Goal: Task Accomplishment & Management: Complete application form

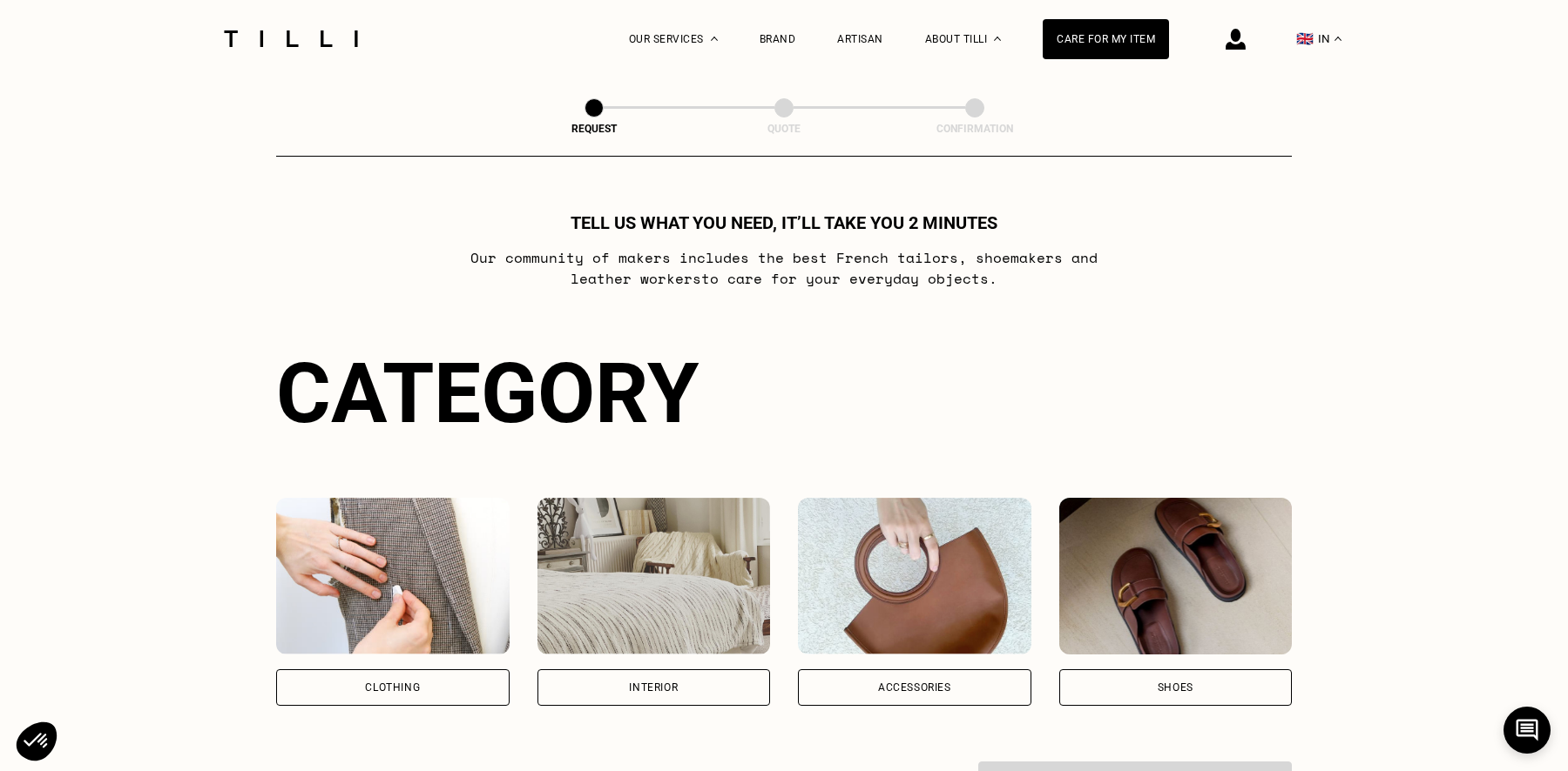
scroll to position [135, 0]
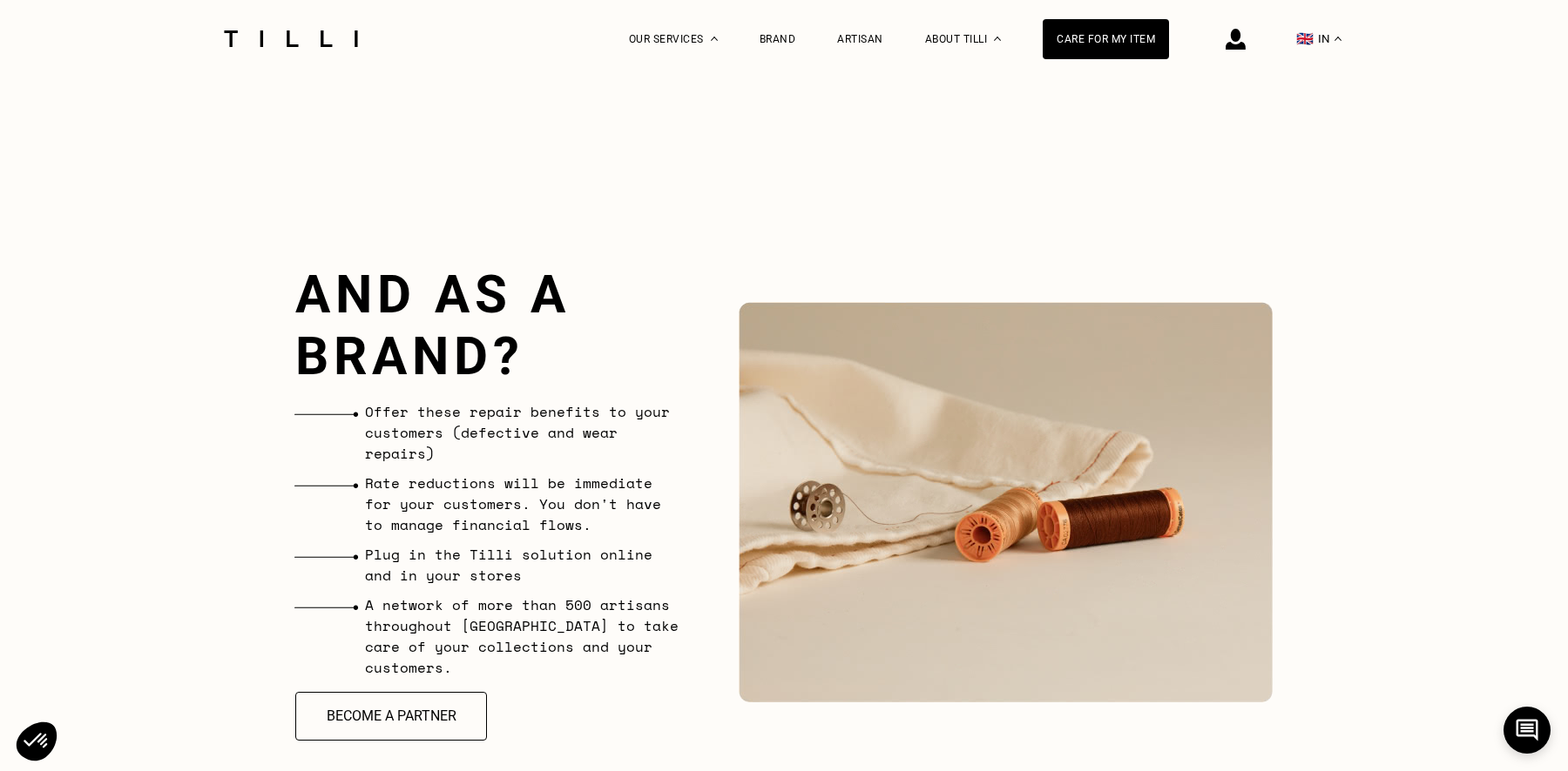
scroll to position [3924, 0]
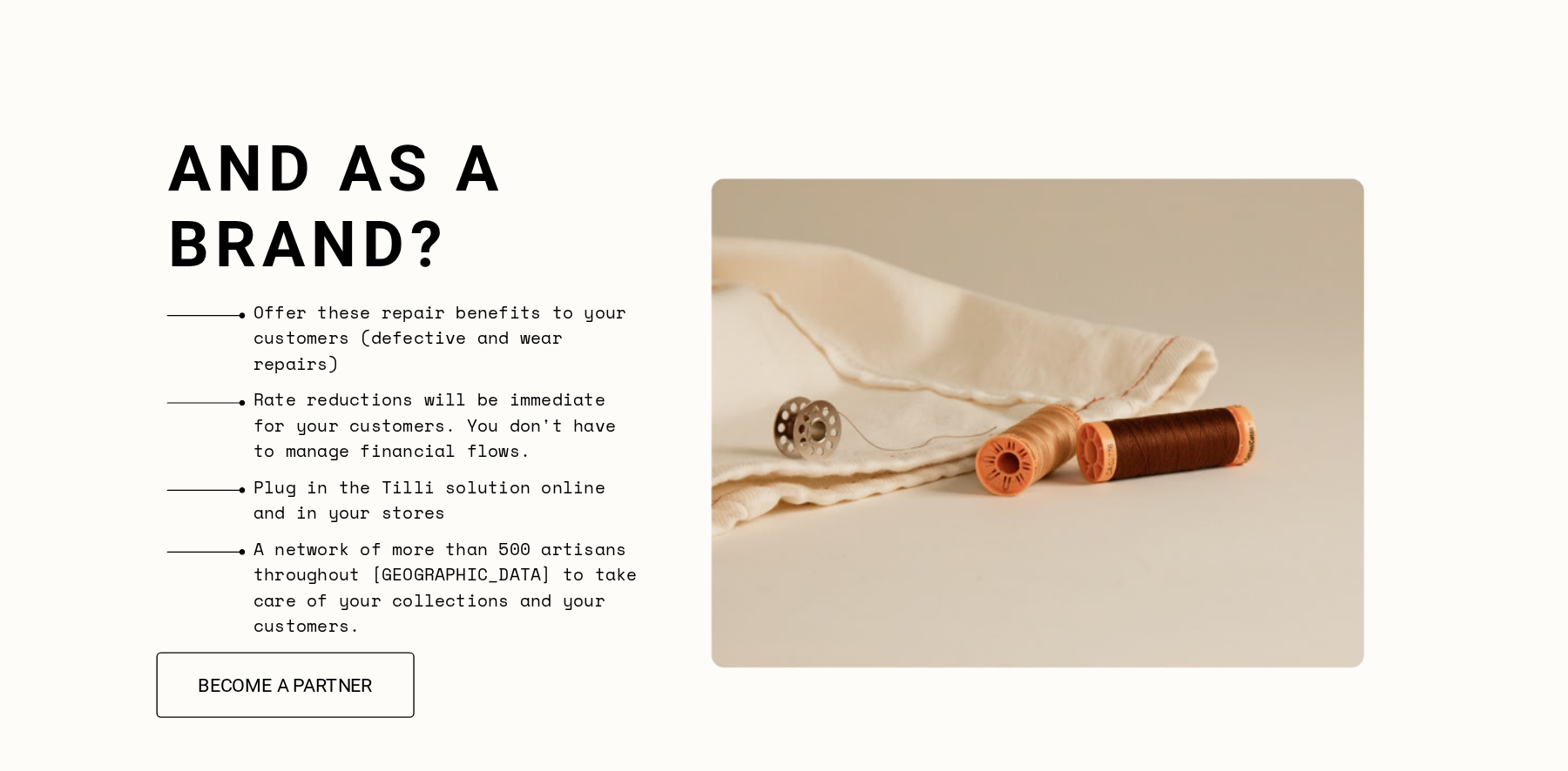
click at [390, 686] on font "Become a partner" at bounding box center [391, 695] width 143 height 18
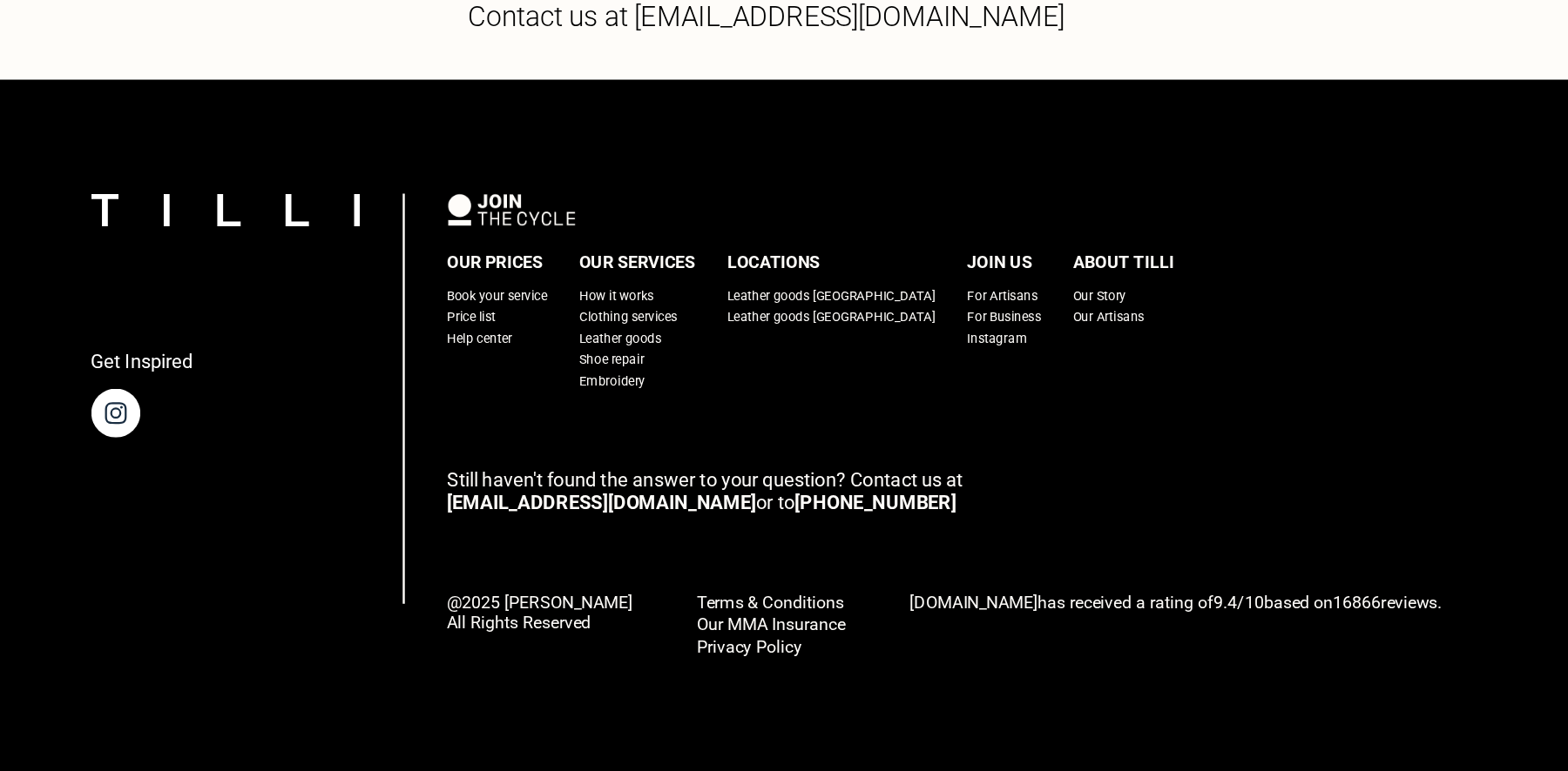
scroll to position [4516, 0]
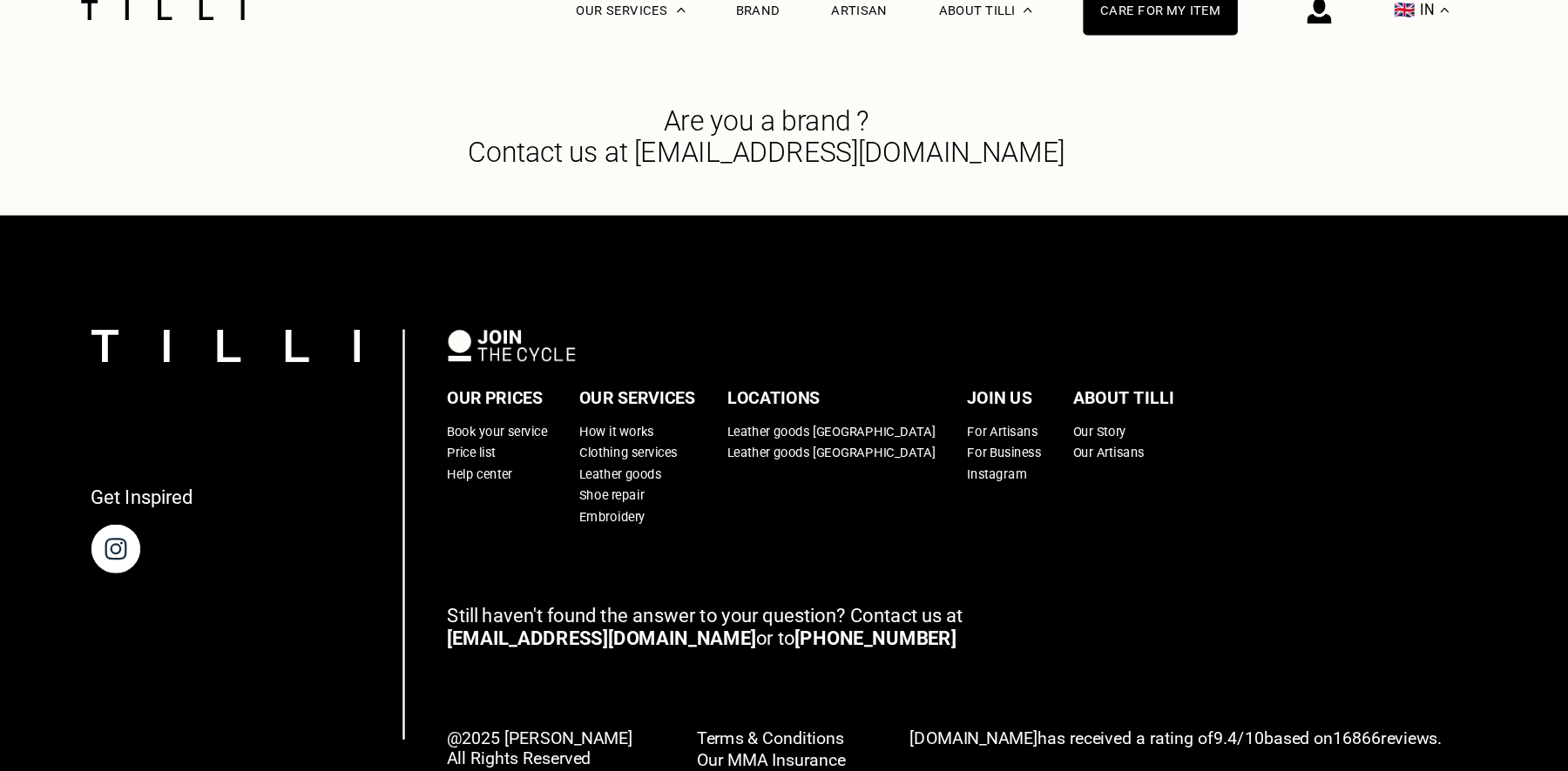
click at [745, 96] on span "Why choose [PERSON_NAME] as your fitting partner?" at bounding box center [784, 67] width 441 height 60
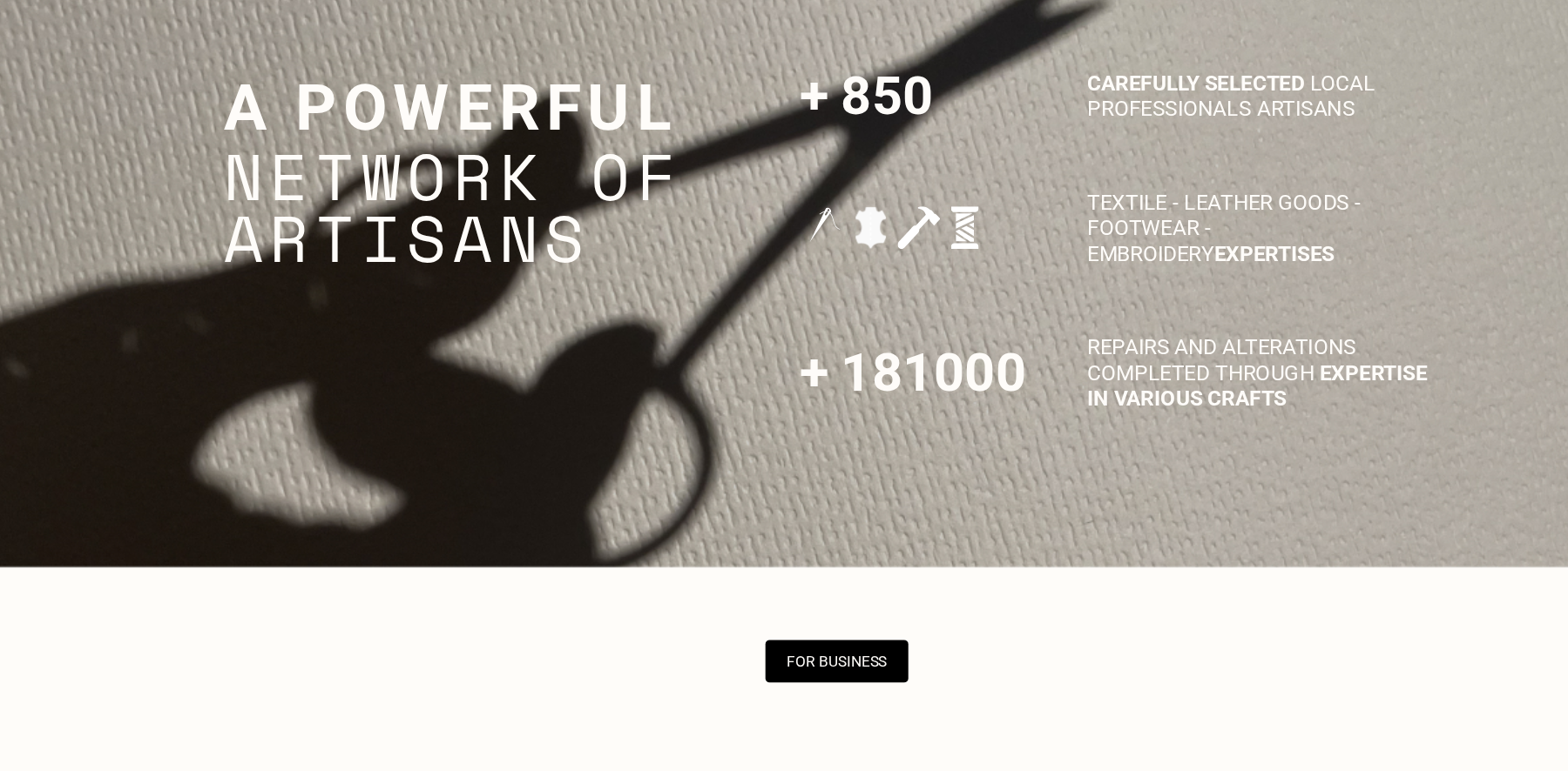
scroll to position [4089, 0]
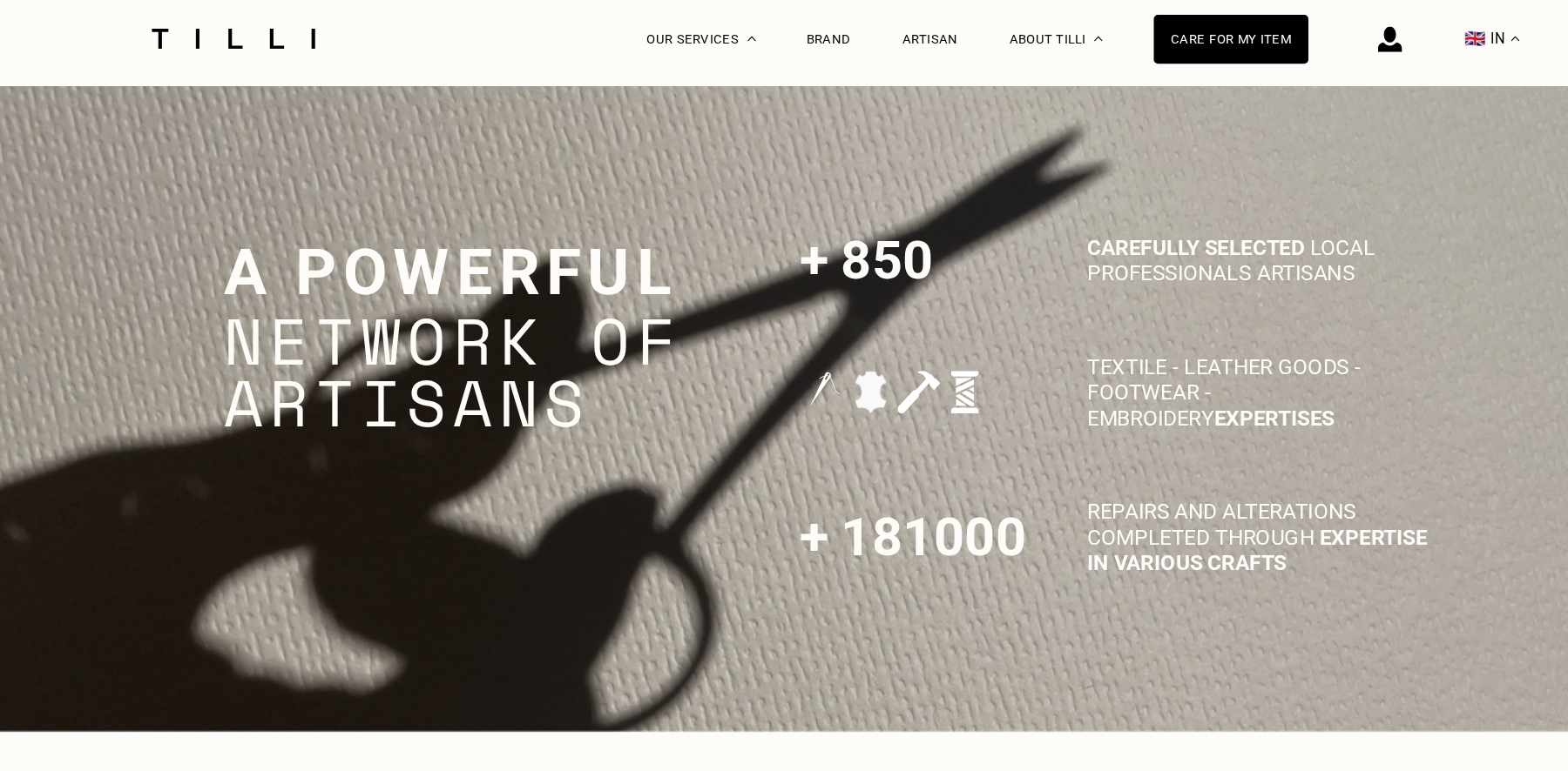
click at [727, 220] on div "A powerful network of artisans 850 Carefully selected local professionals artis…" at bounding box center [784, 338] width 1002 height 278
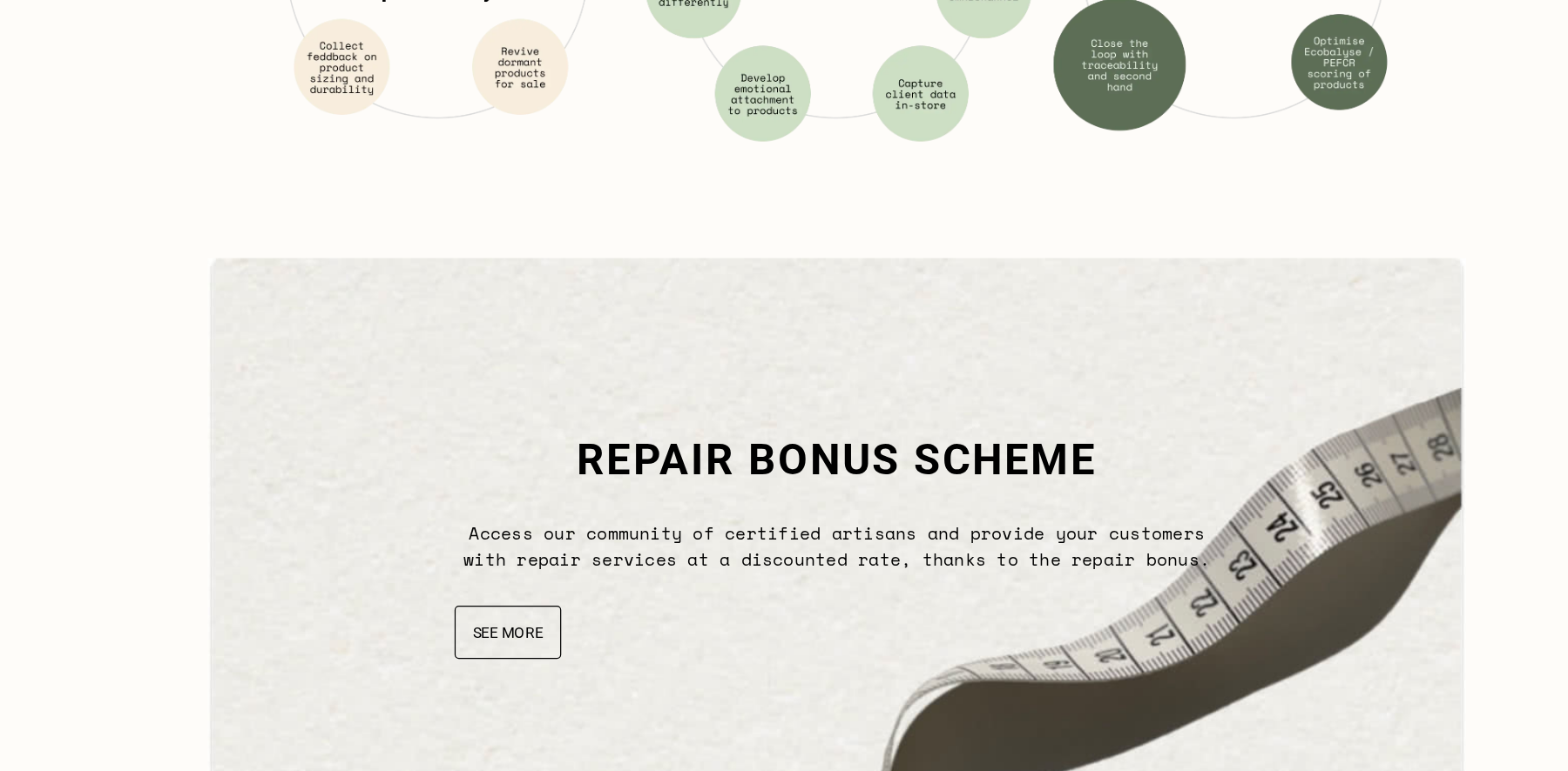
scroll to position [5419, 0]
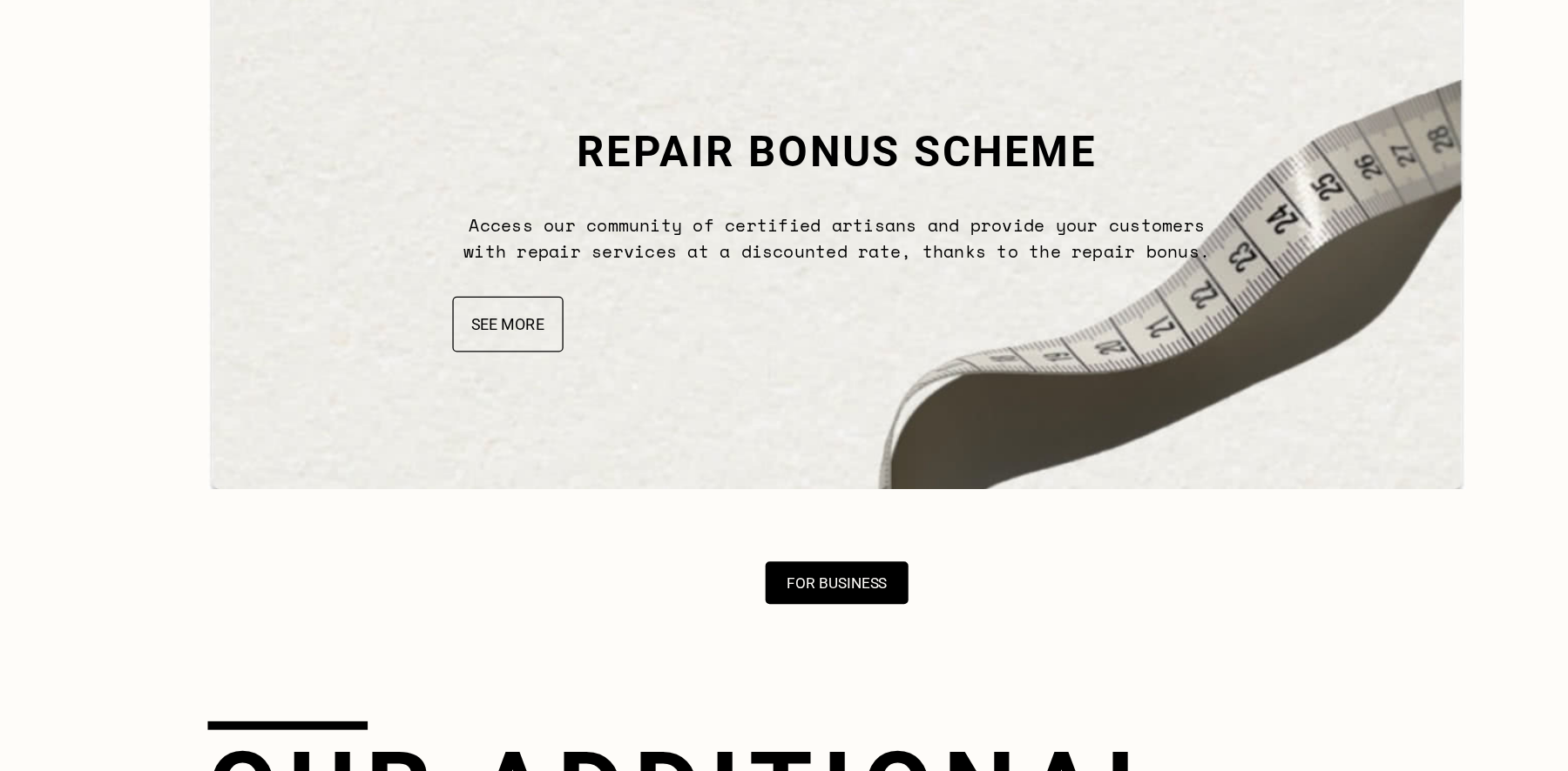
click at [517, 413] on button "See more" at bounding box center [515, 406] width 91 height 46
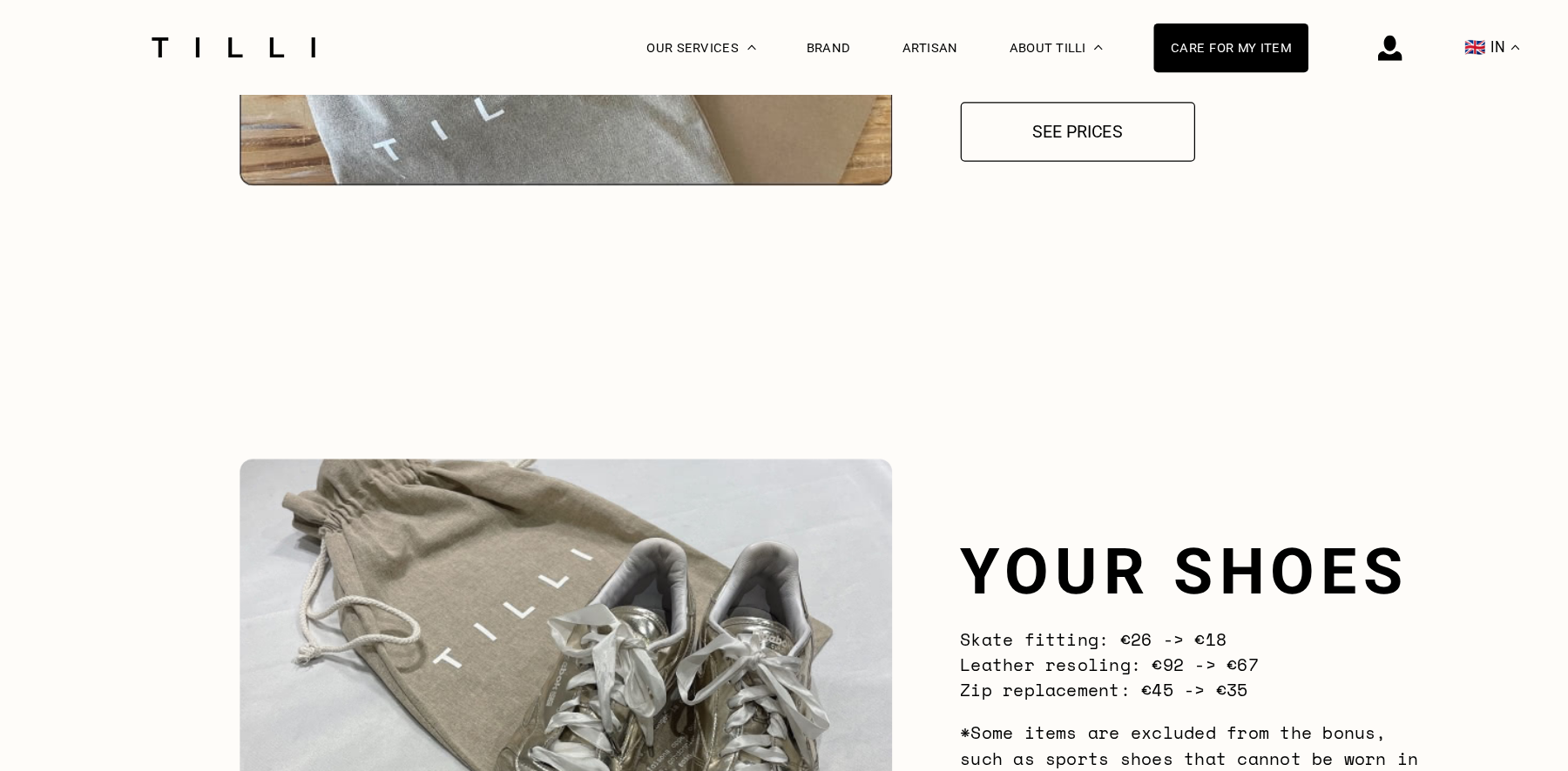
scroll to position [1335, 0]
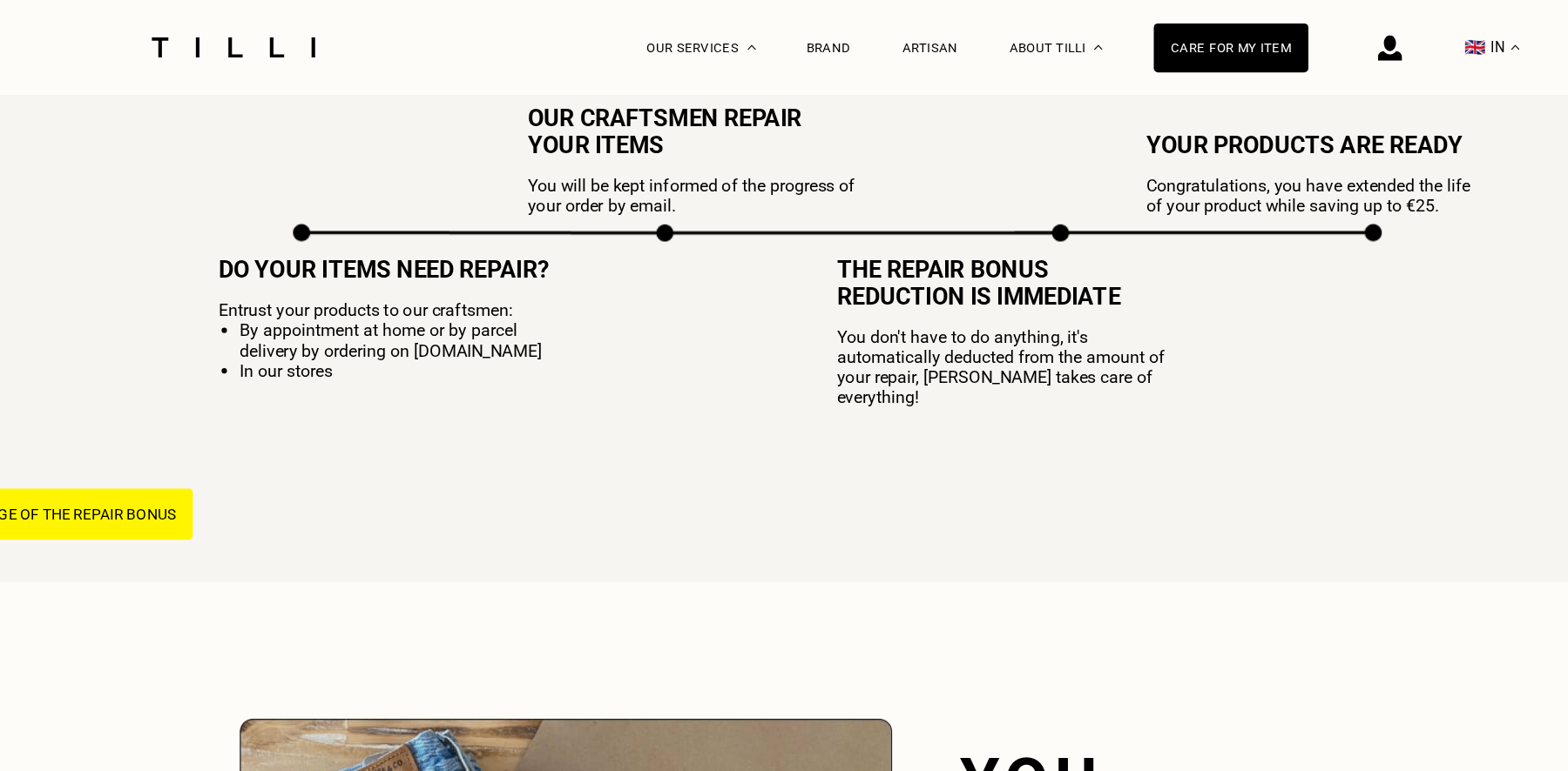
click at [773, 26] on div "Brand" at bounding box center [778, 39] width 37 height 78
click at [773, 33] on font "Brand" at bounding box center [778, 39] width 37 height 13
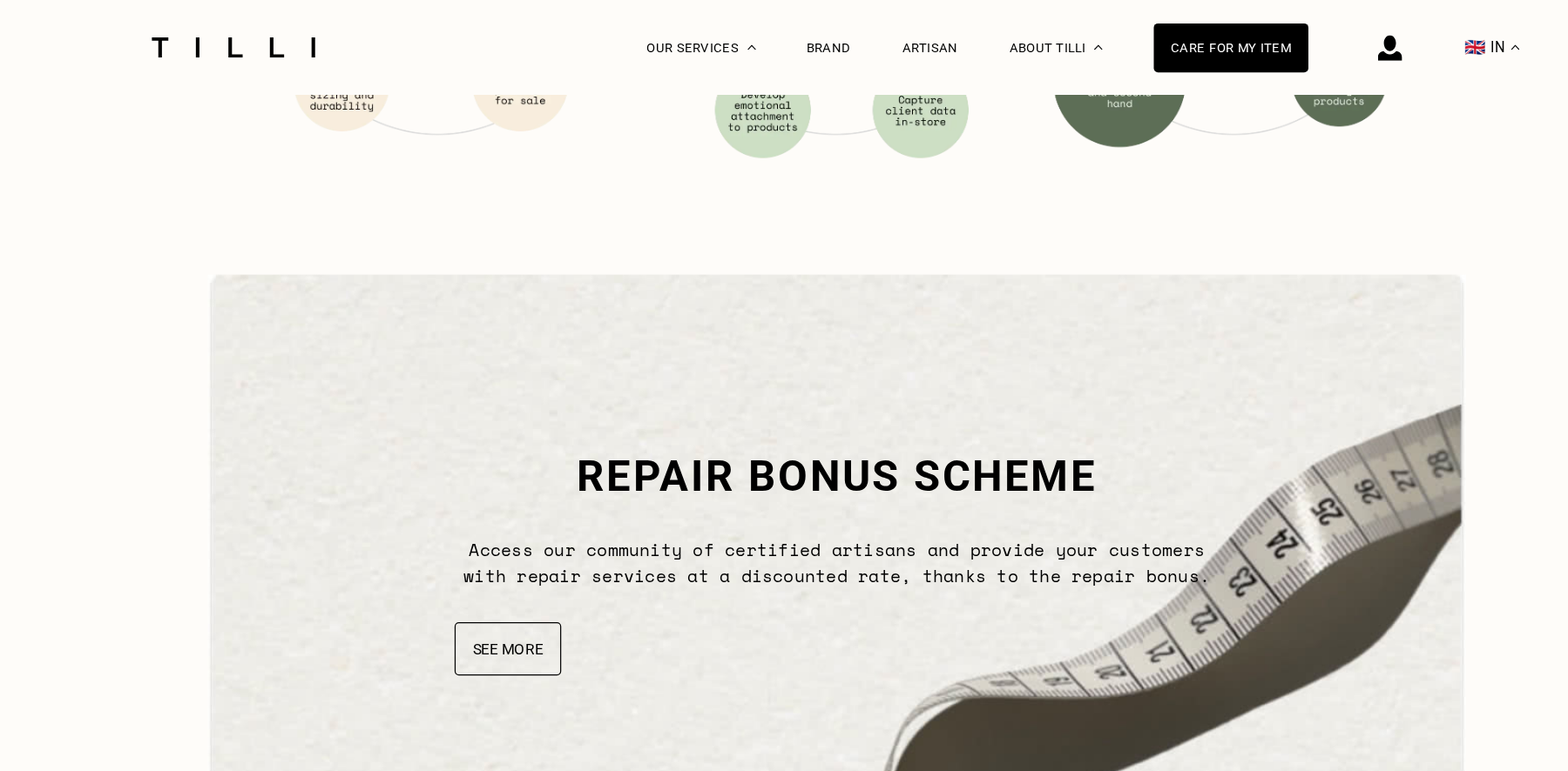
scroll to position [5183, 0]
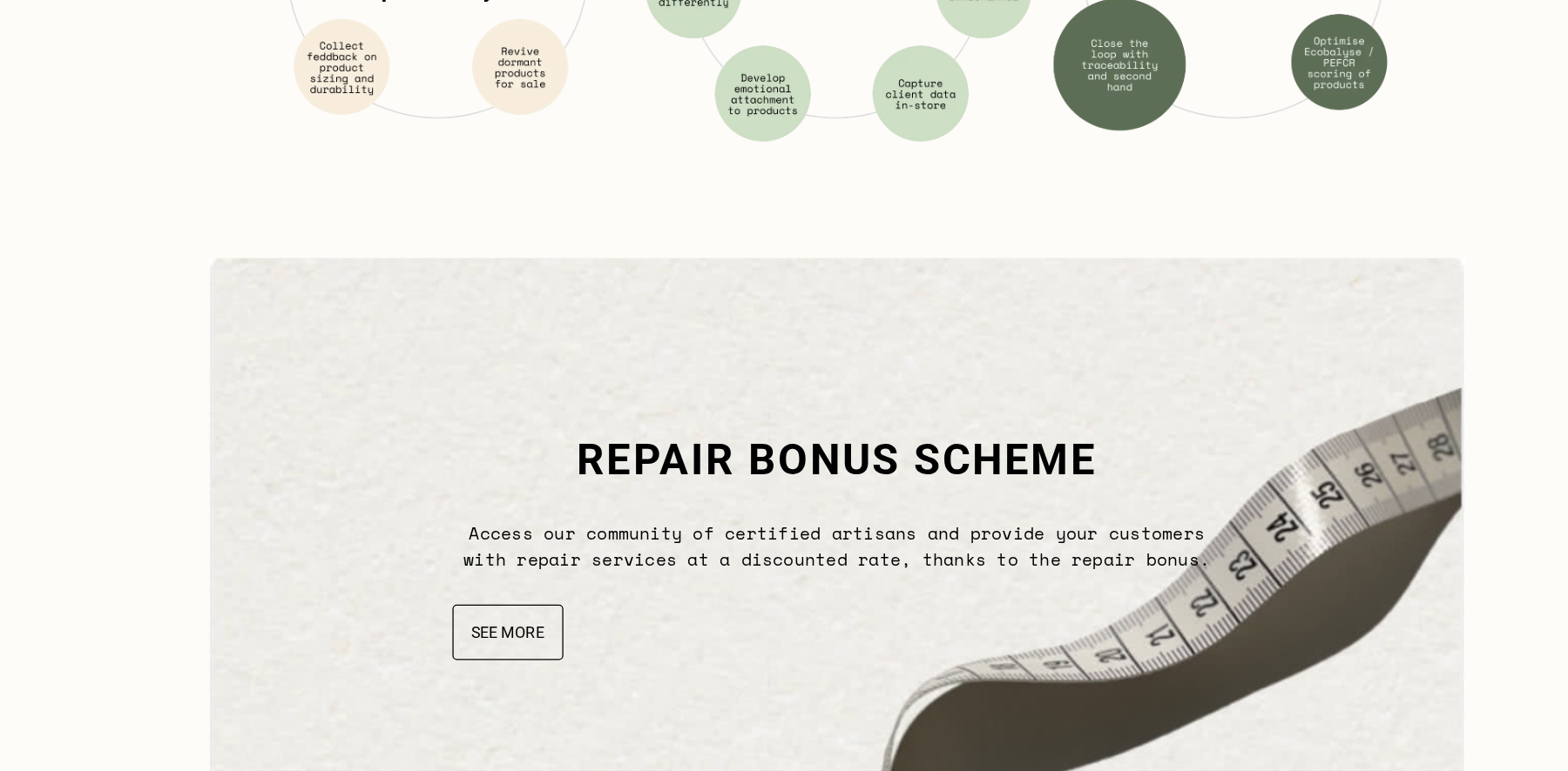
click at [532, 642] on font "See more" at bounding box center [515, 642] width 60 height 15
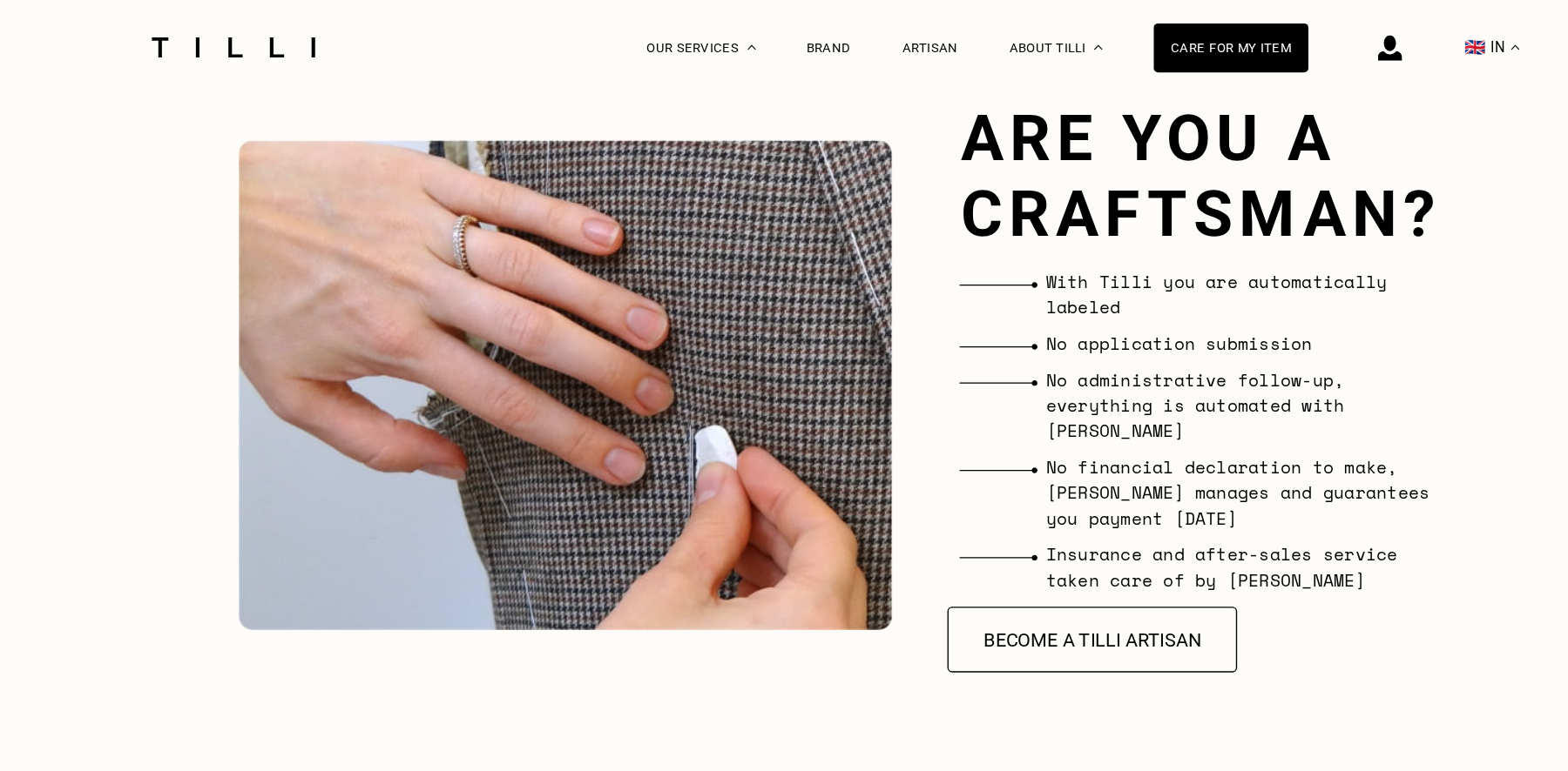
scroll to position [3396, 0]
click at [993, 514] on font "Become a Tilli Artisan" at bounding box center [992, 523] width 177 height 18
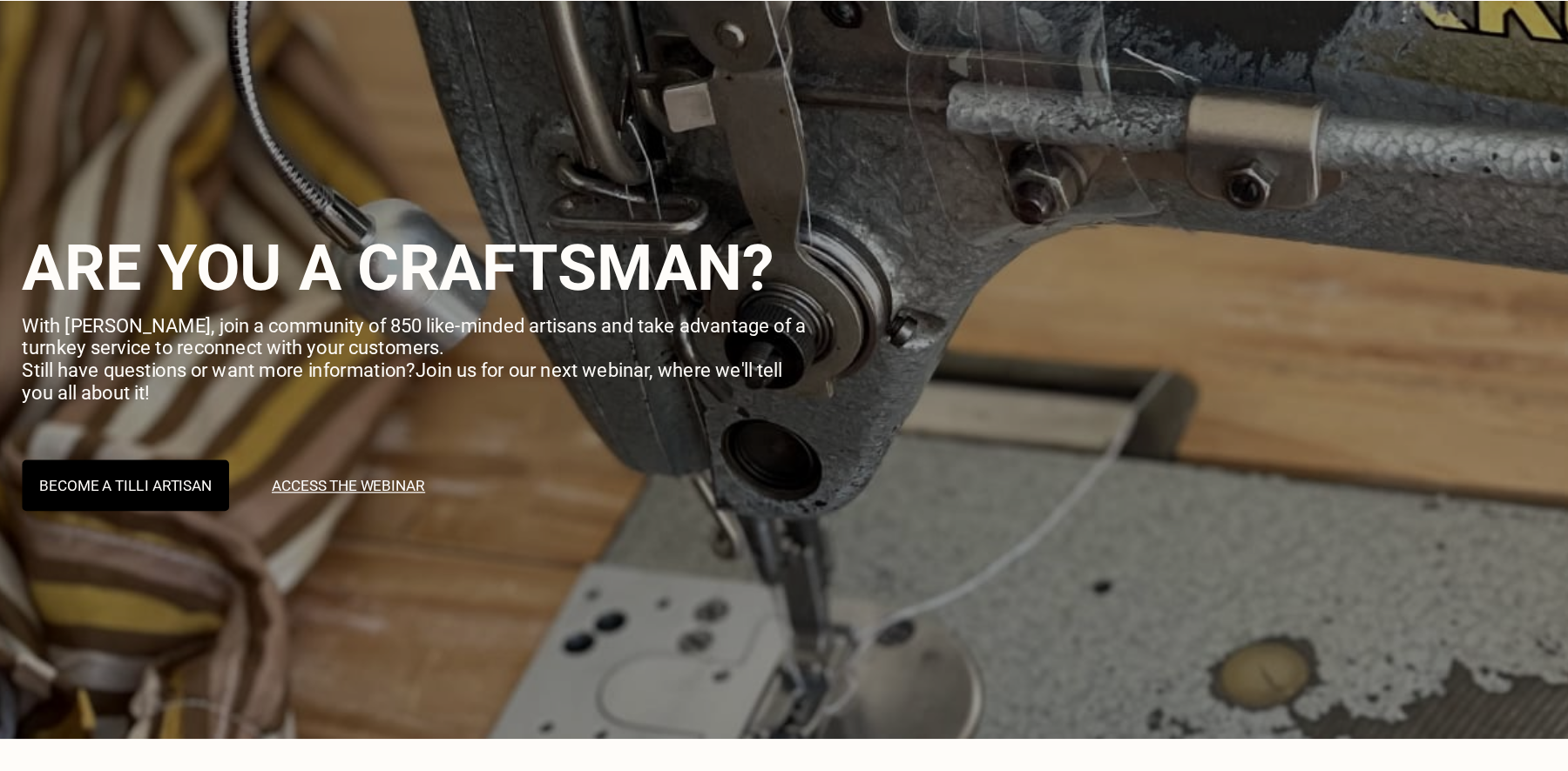
scroll to position [187, 0]
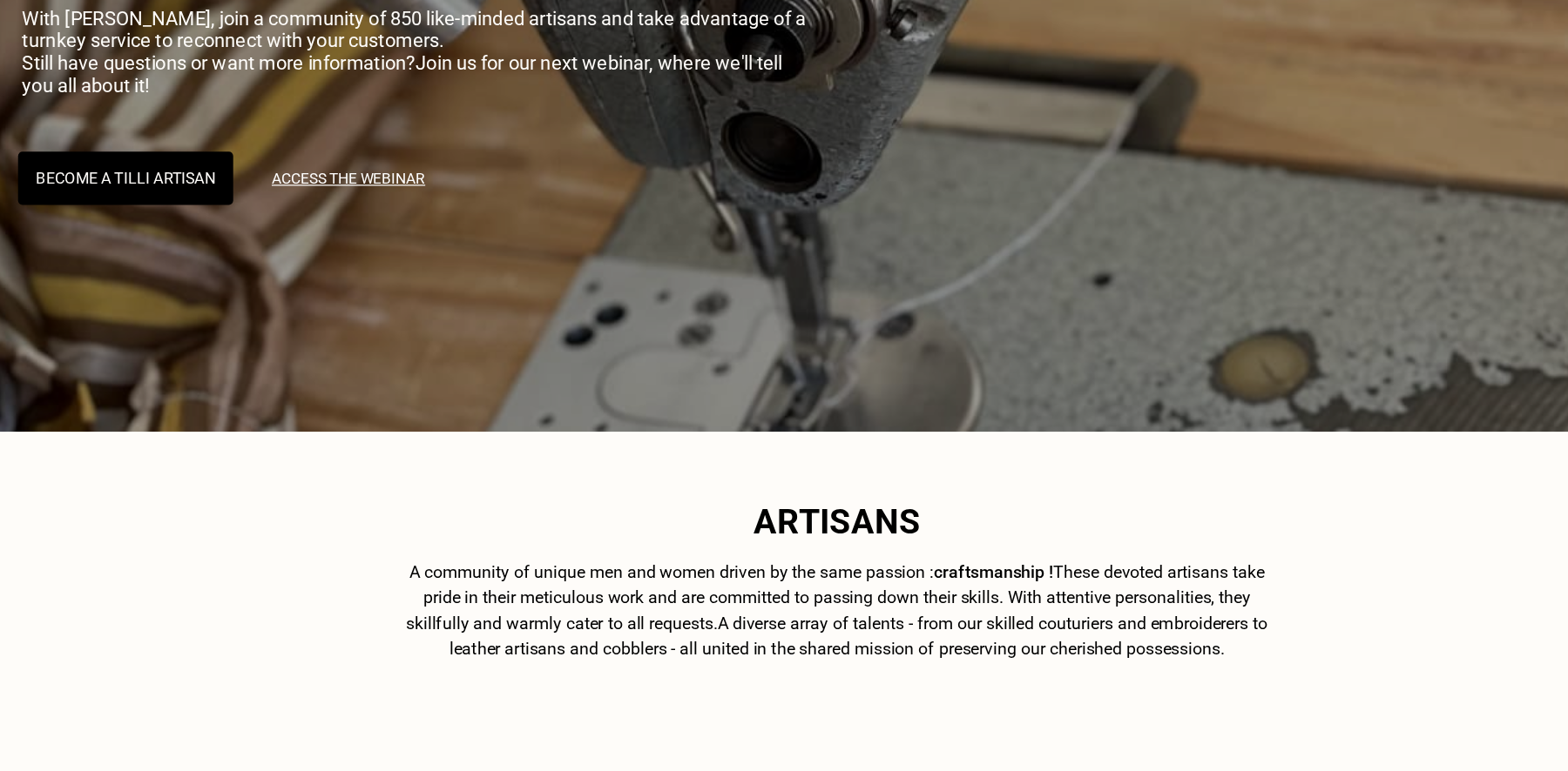
click at [264, 291] on font "Become a Tilli Artisan" at bounding box center [203, 285] width 146 height 15
select select "FR"
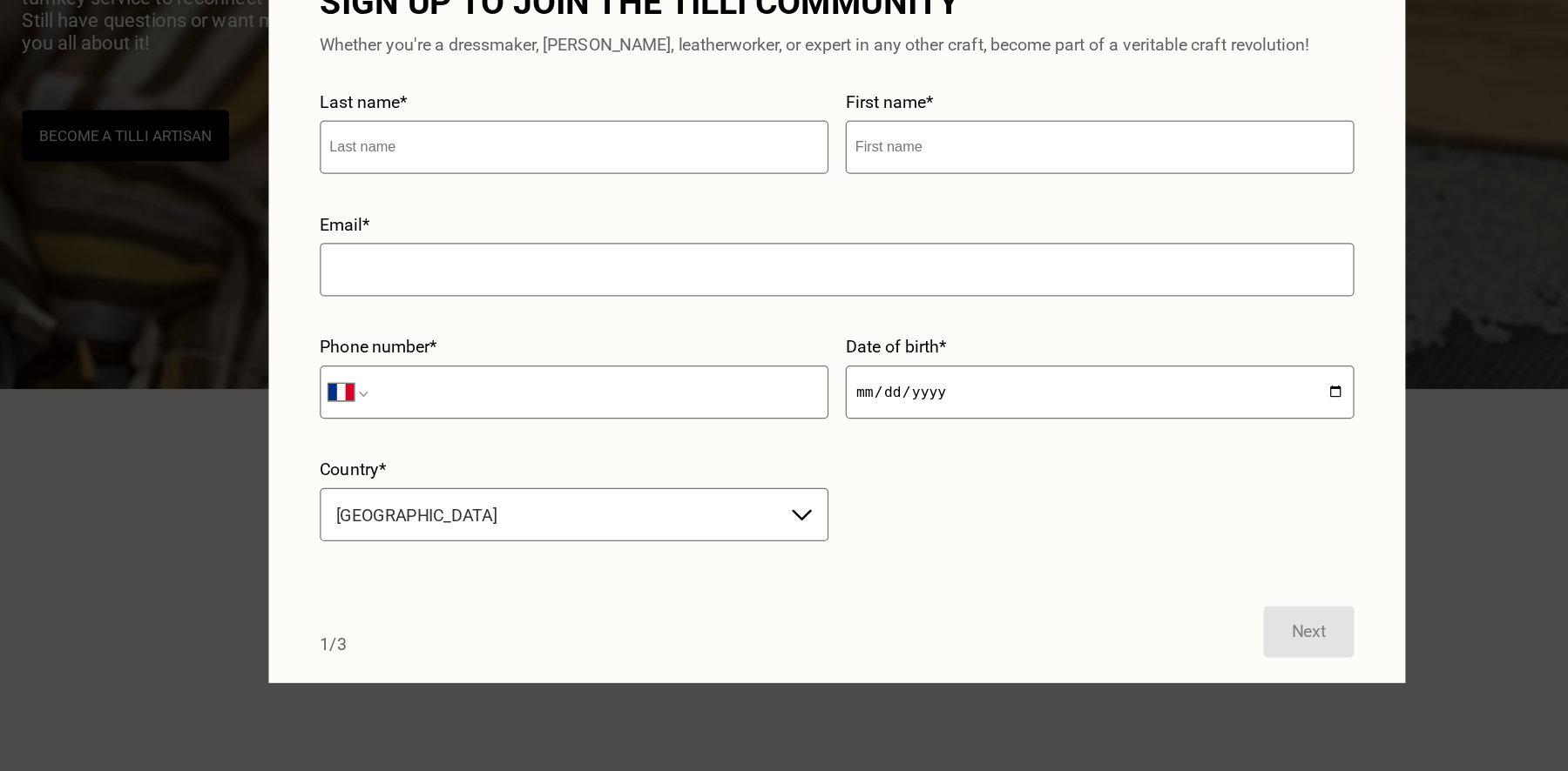
scroll to position [222, 0]
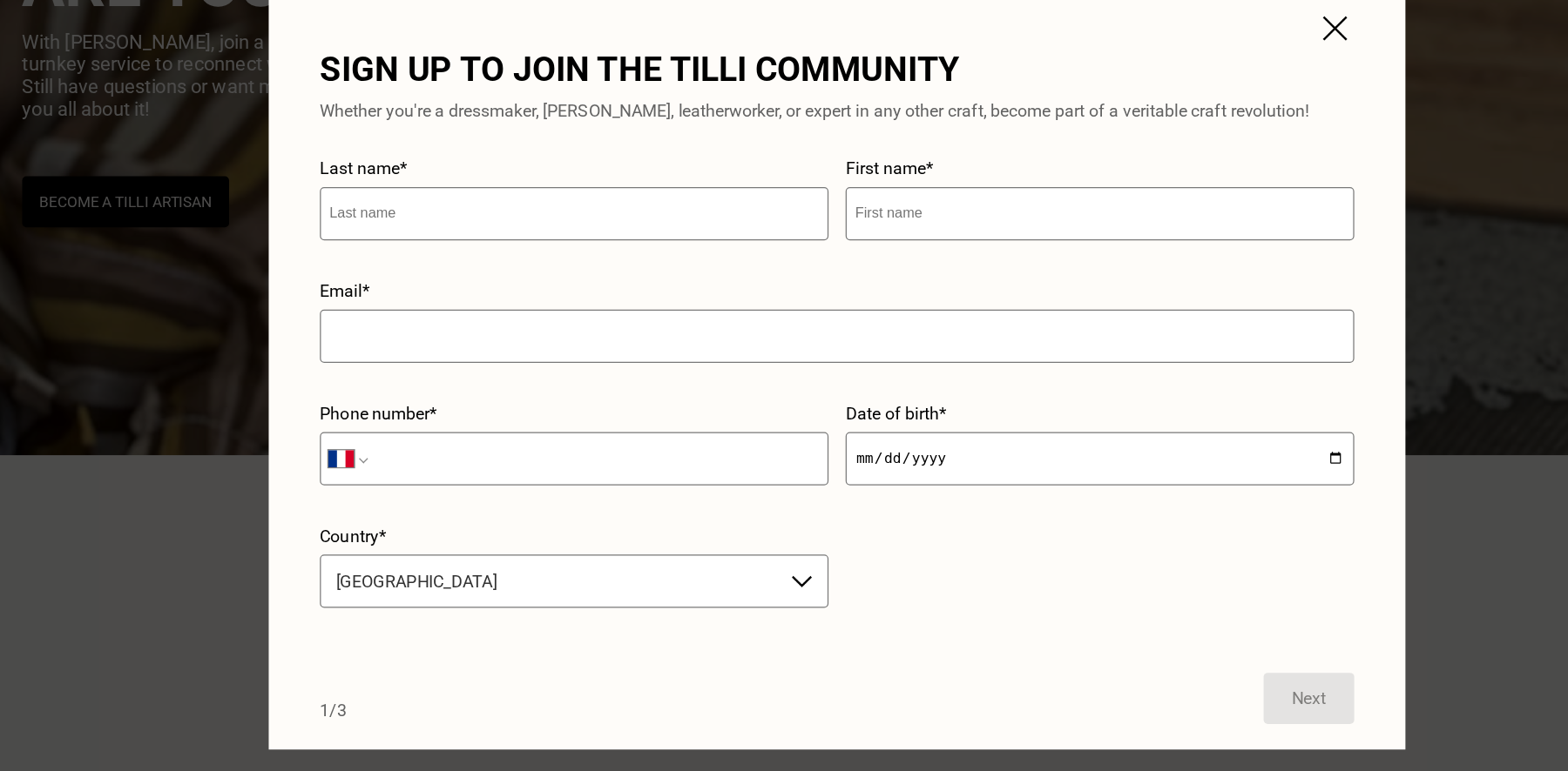
click at [1061, 635] on form "Last name* First name* Email* Phone number* International [GEOGRAPHIC_DATA] [GE…" at bounding box center [784, 447] width 845 height 462
click at [494, 265] on input "text" at bounding box center [569, 261] width 416 height 44
type input "sss"
click at [937, 259] on input "text" at bounding box center [998, 261] width 416 height 44
type input "sss"
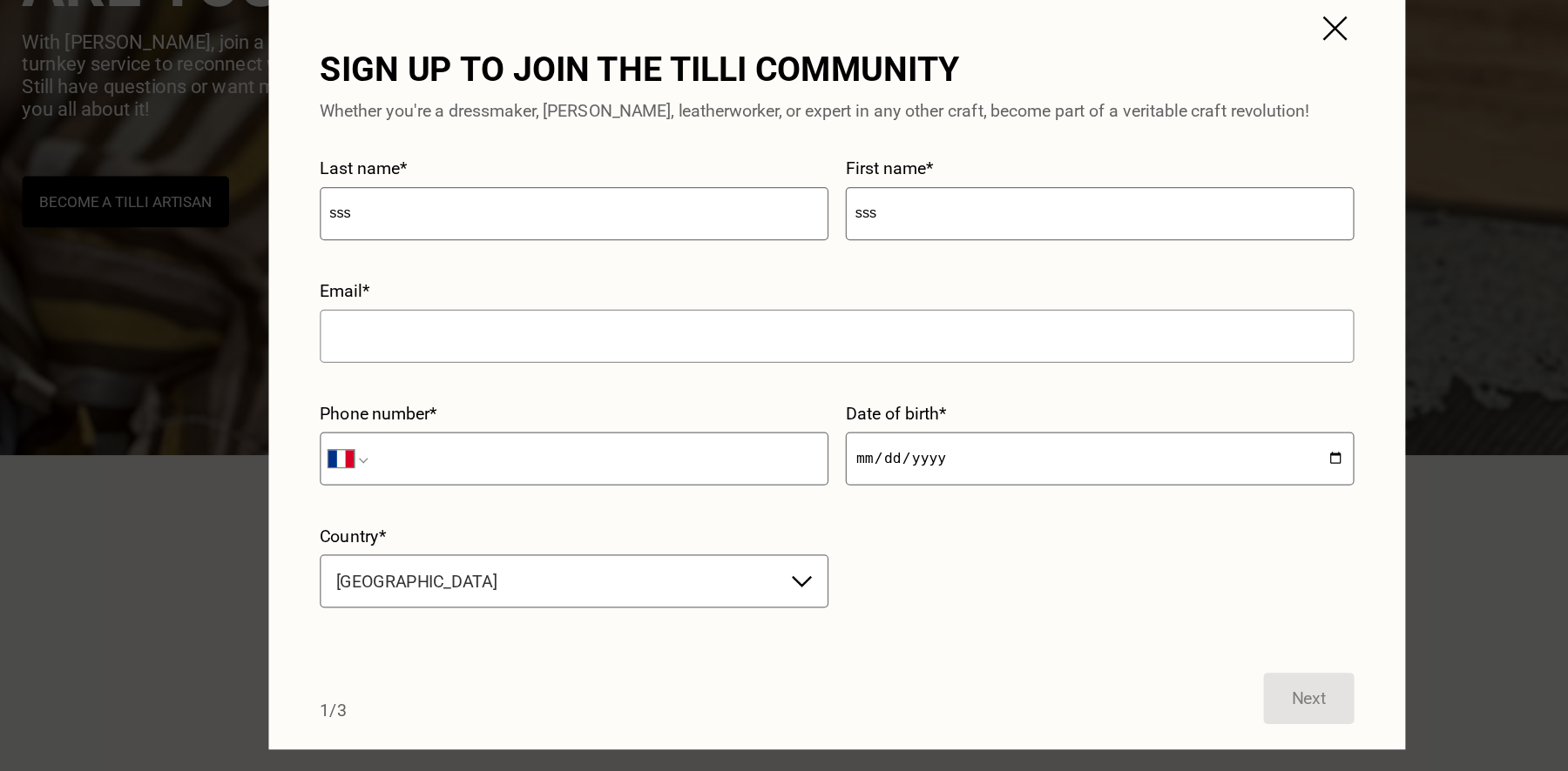
click at [729, 363] on input "text" at bounding box center [784, 361] width 845 height 44
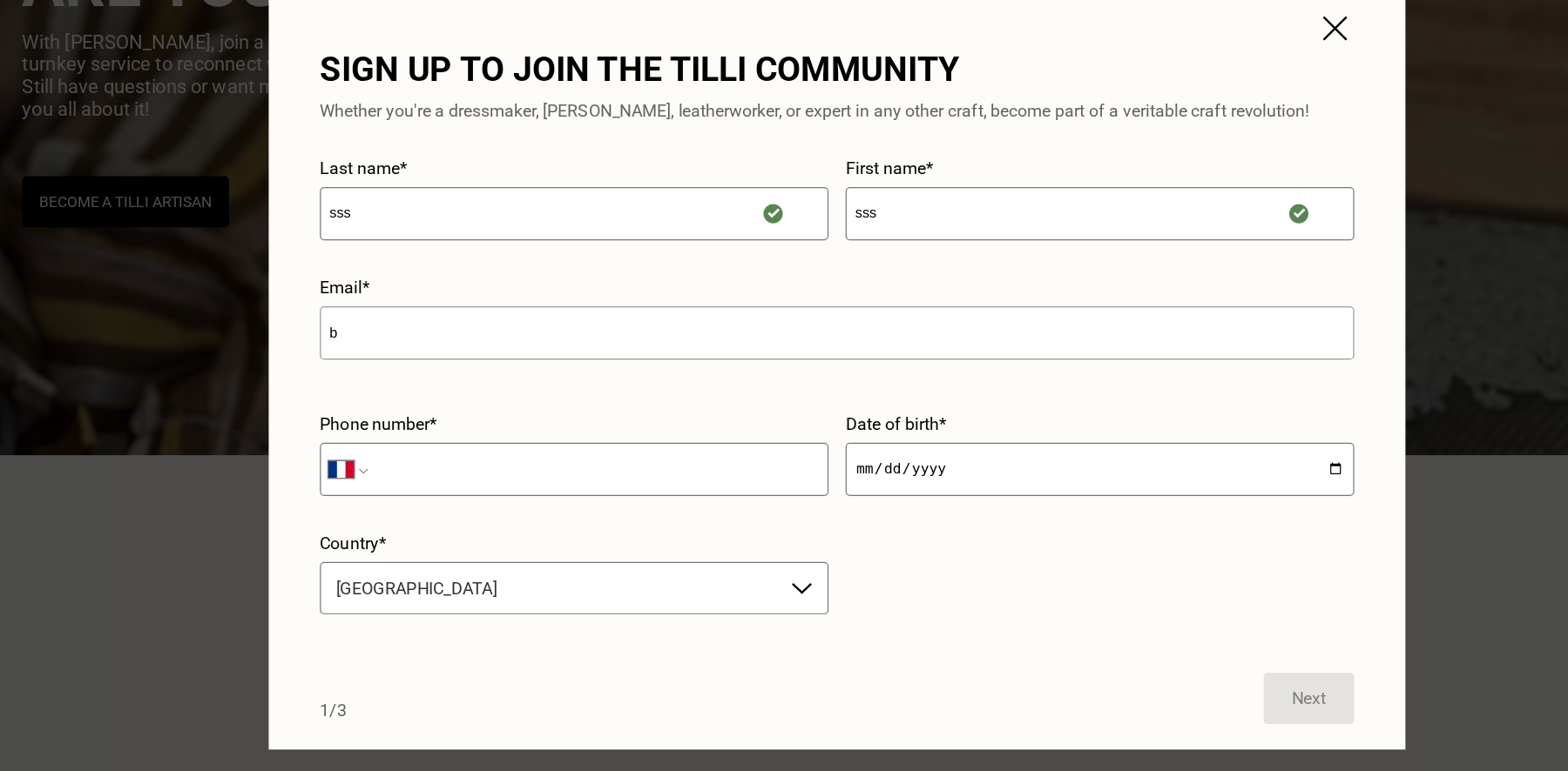
type input "[EMAIL_ADDRESS][DOMAIN_NAME]"
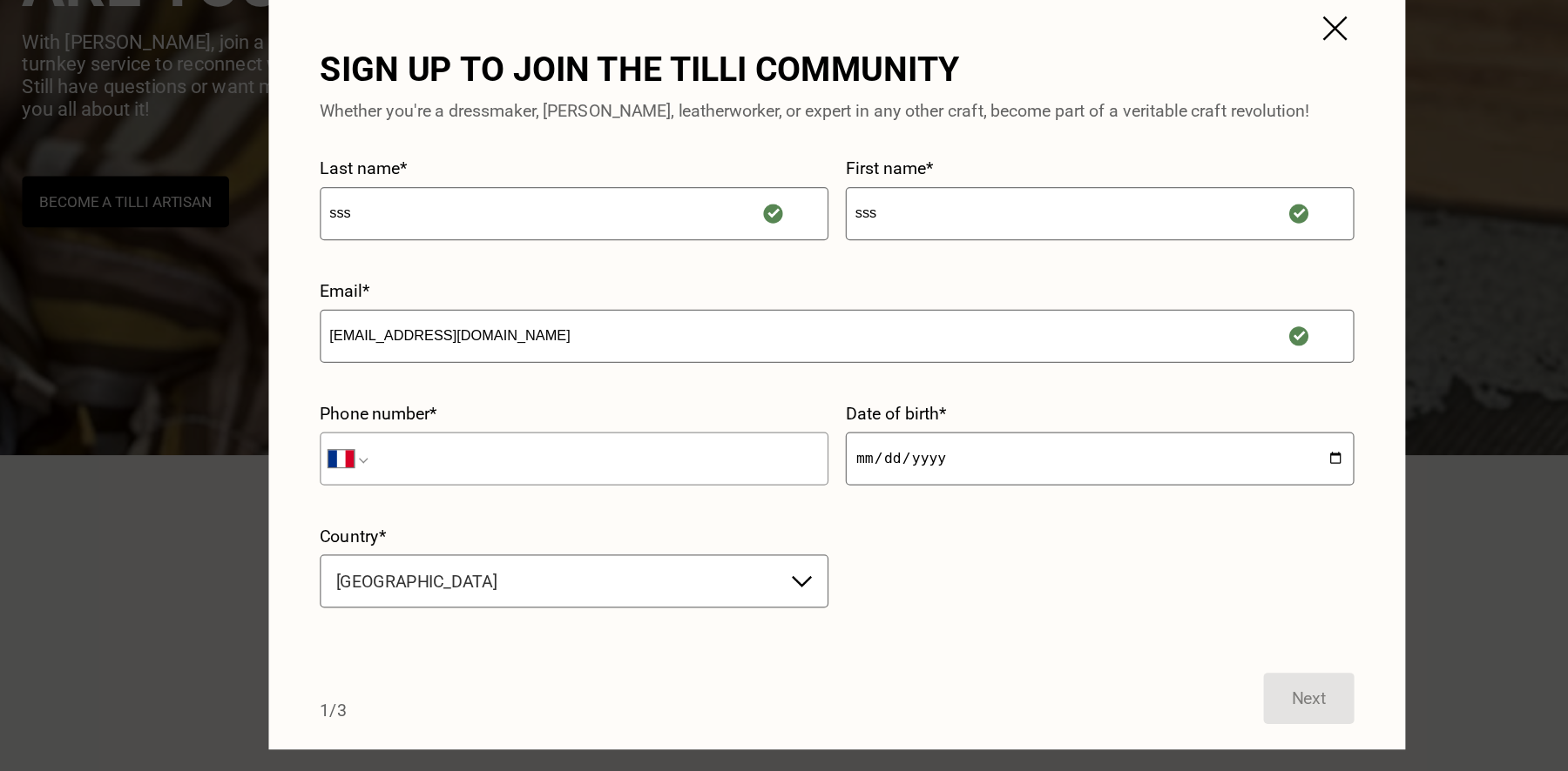
click at [566, 453] on input "tel" at bounding box center [569, 461] width 416 height 44
click at [392, 466] on select "International [GEOGRAPHIC_DATA] [GEOGRAPHIC_DATA] [GEOGRAPHIC_DATA] [GEOGRAPHIC…" at bounding box center [383, 461] width 30 height 14
select select "DE"
click at [368, 455] on select "International [GEOGRAPHIC_DATA] [GEOGRAPHIC_DATA] [GEOGRAPHIC_DATA] [GEOGRAPHIC…" at bounding box center [383, 461] width 30 height 14
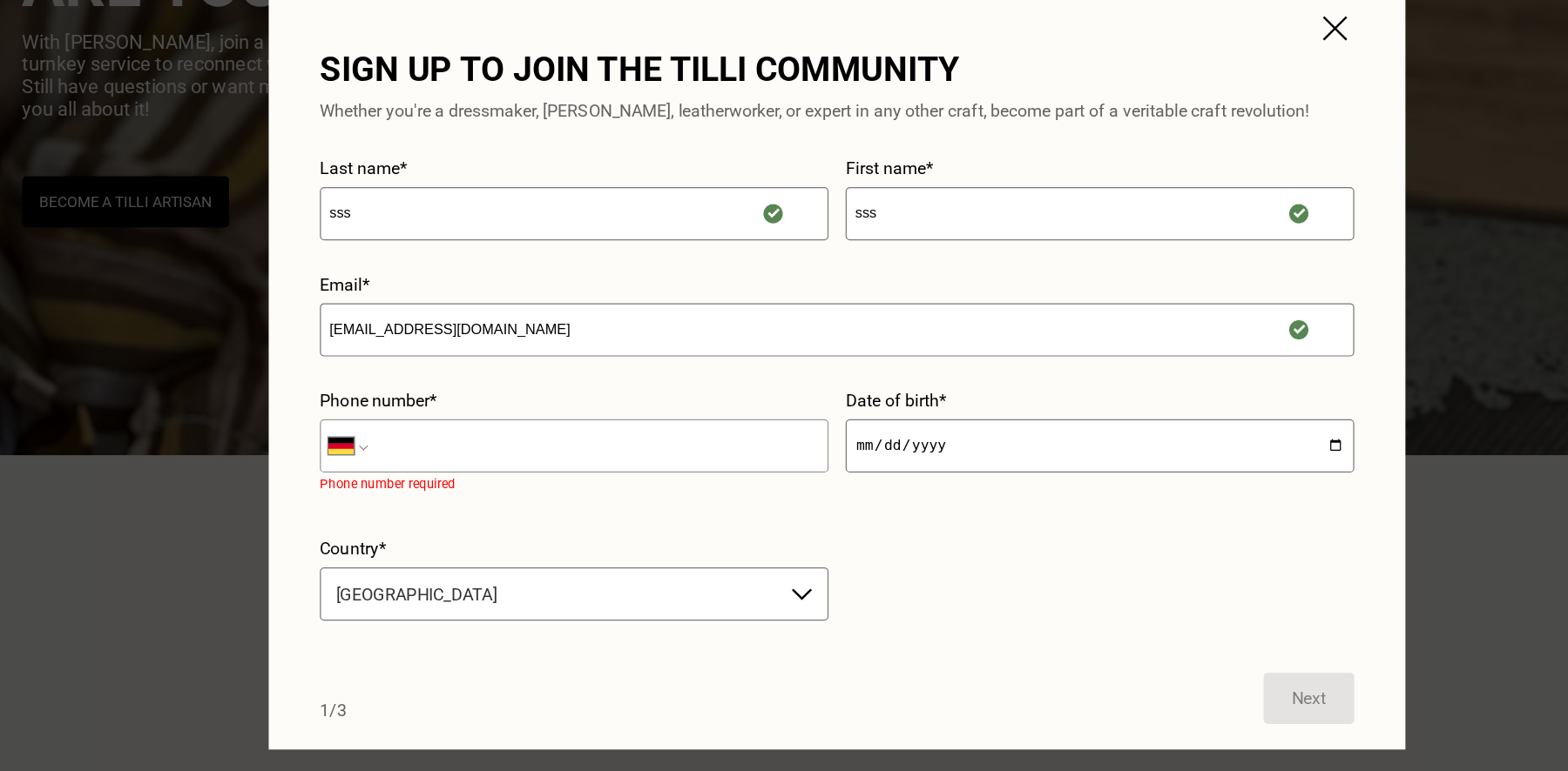
click at [537, 450] on input "tel" at bounding box center [569, 451] width 416 height 44
type input "[PHONE_NUMBER]"
select select "PK"
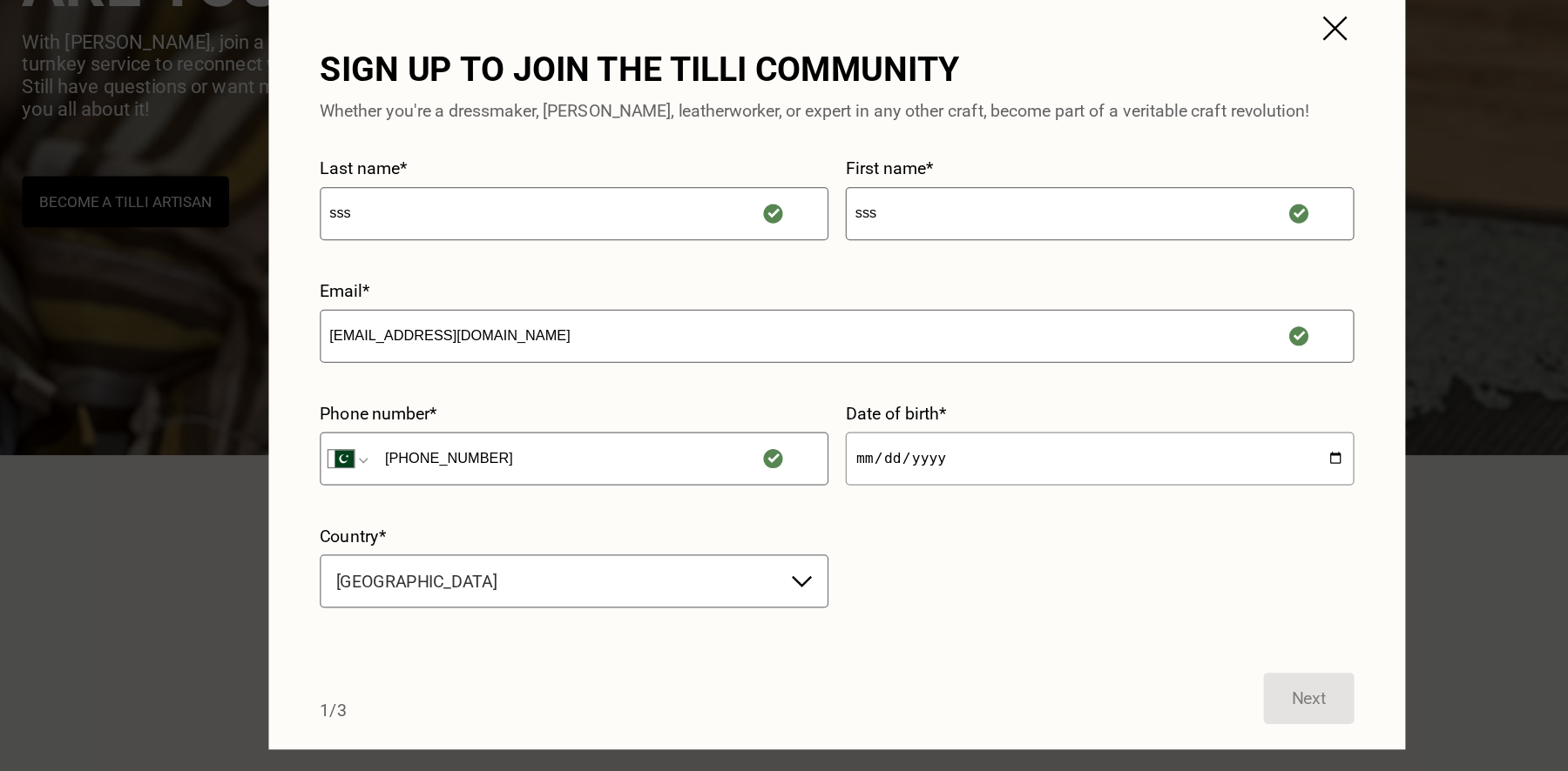
click at [815, 462] on input "date" at bounding box center [998, 461] width 416 height 44
type input "[DATE]"
click at [545, 569] on div "[GEOGRAPHIC_DATA]" at bounding box center [569, 562] width 416 height 44
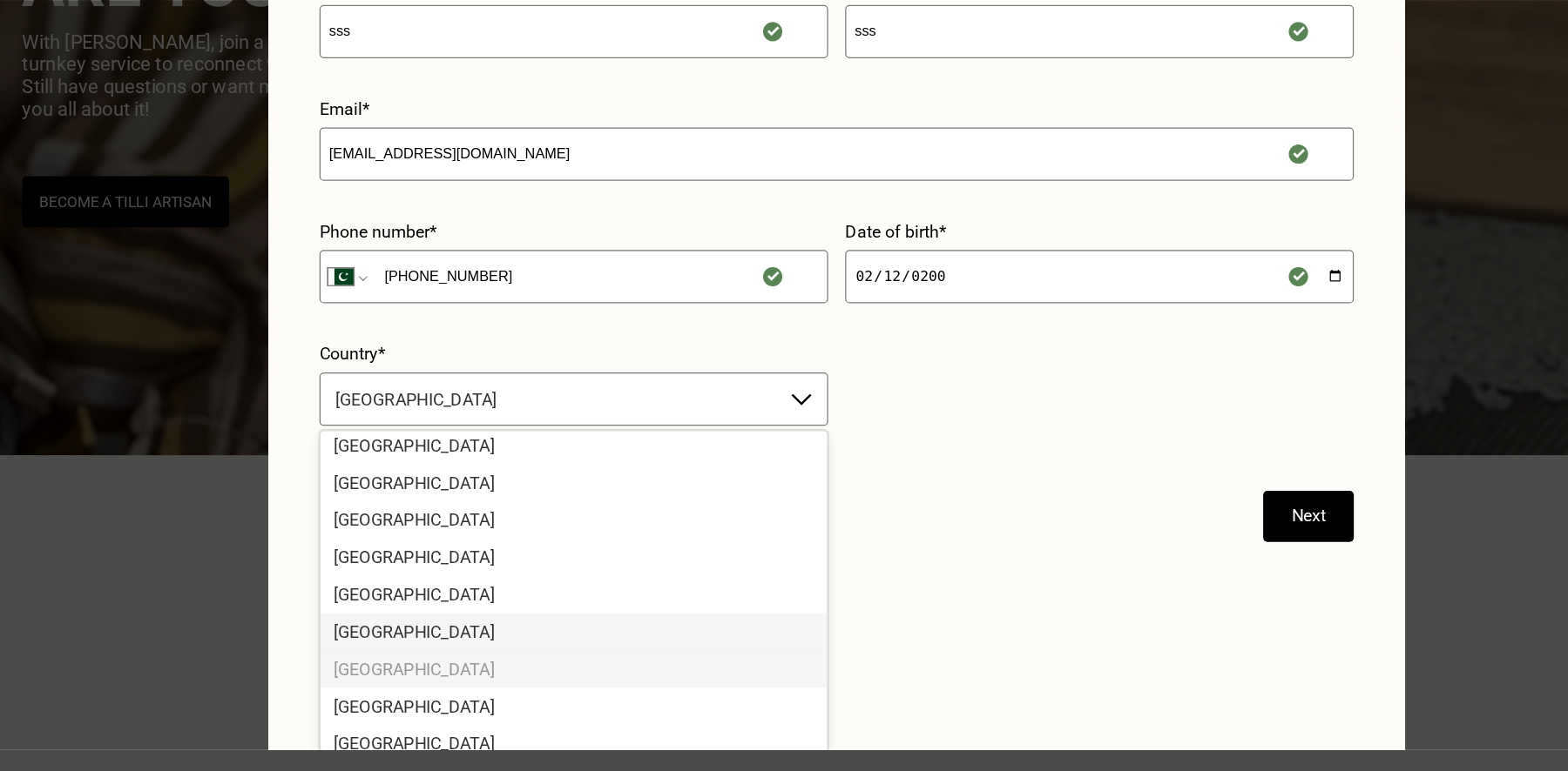
scroll to position [100, 0]
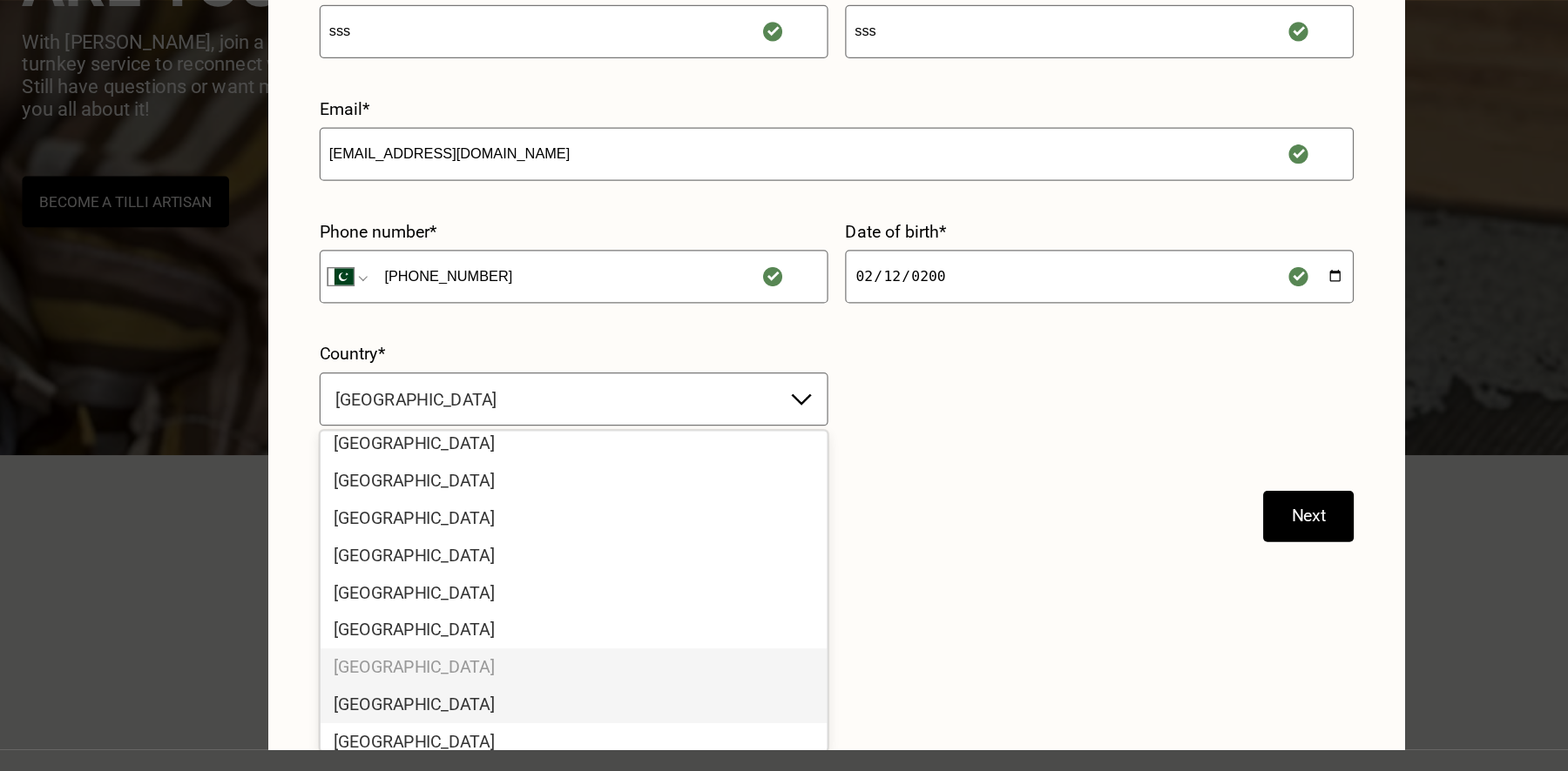
click at [467, 647] on div "[GEOGRAPHIC_DATA]" at bounding box center [569, 662] width 414 height 30
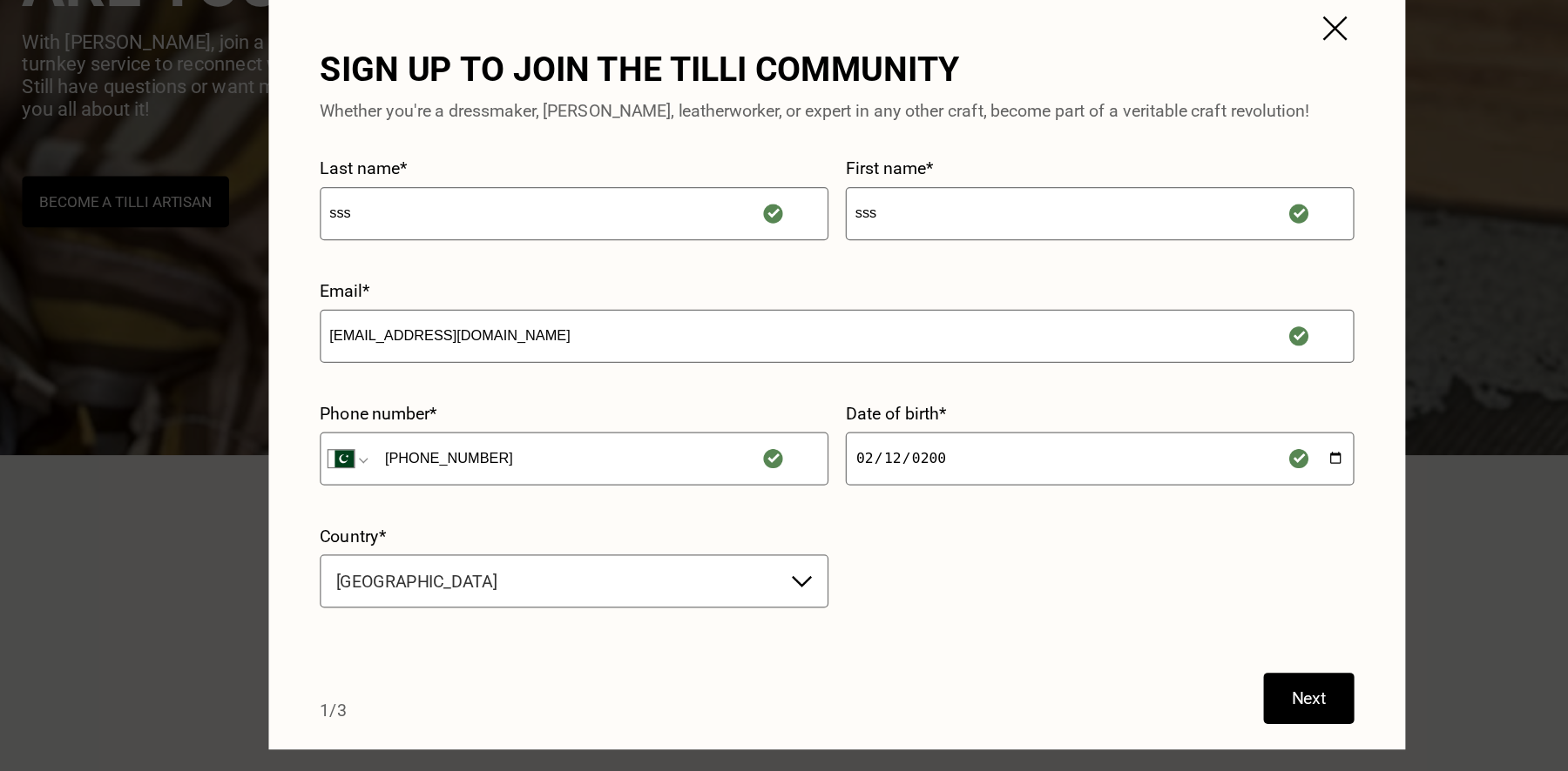
scroll to position [0, 0]
click at [1165, 667] on button "Next" at bounding box center [1170, 657] width 74 height 42
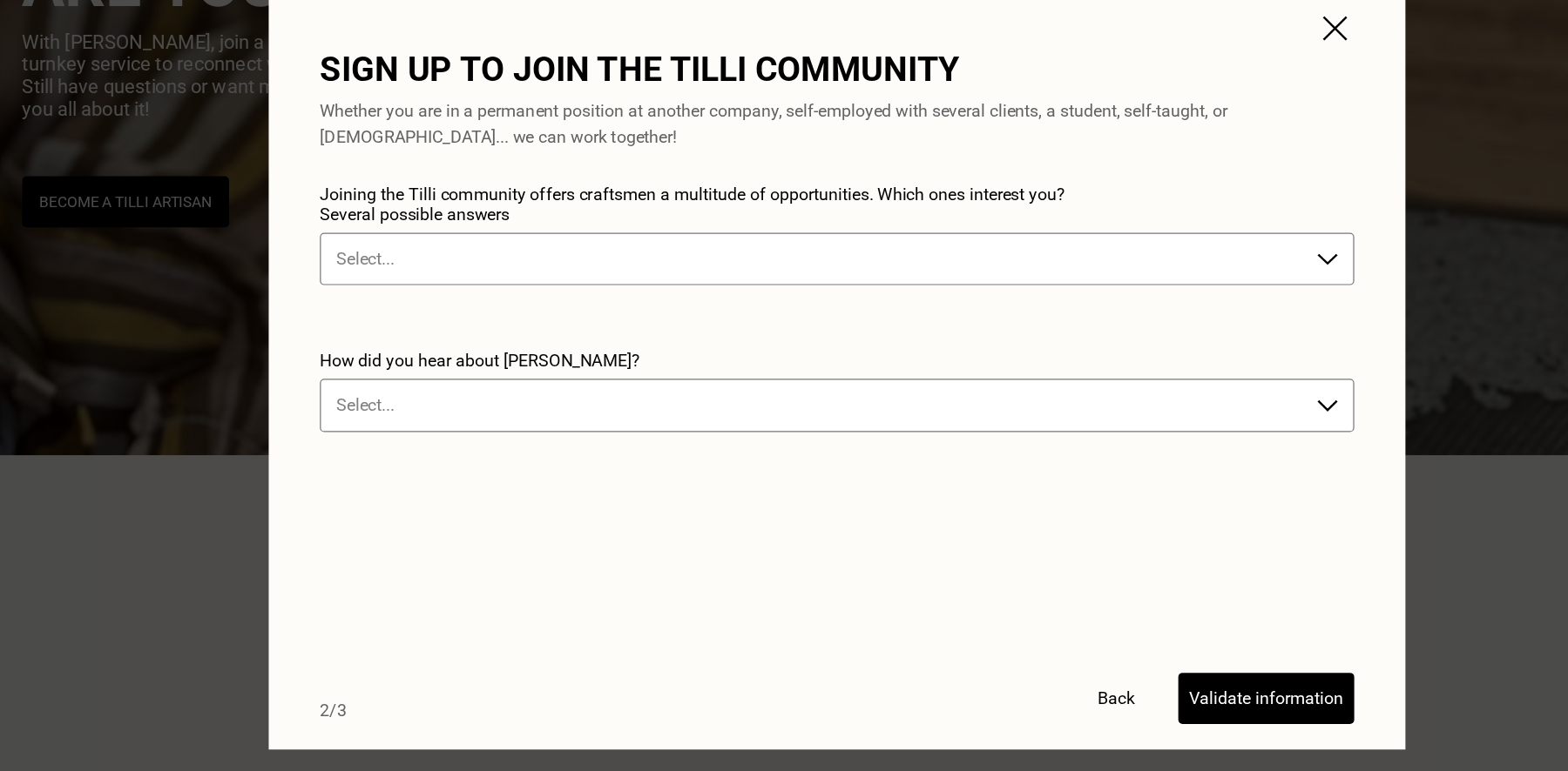
click at [932, 272] on div "Joining the Tilli community offers craftsmen a multitude of opportunities. Whic…" at bounding box center [784, 297] width 845 height 122
click at [928, 293] on div at bounding box center [766, 298] width 784 height 20
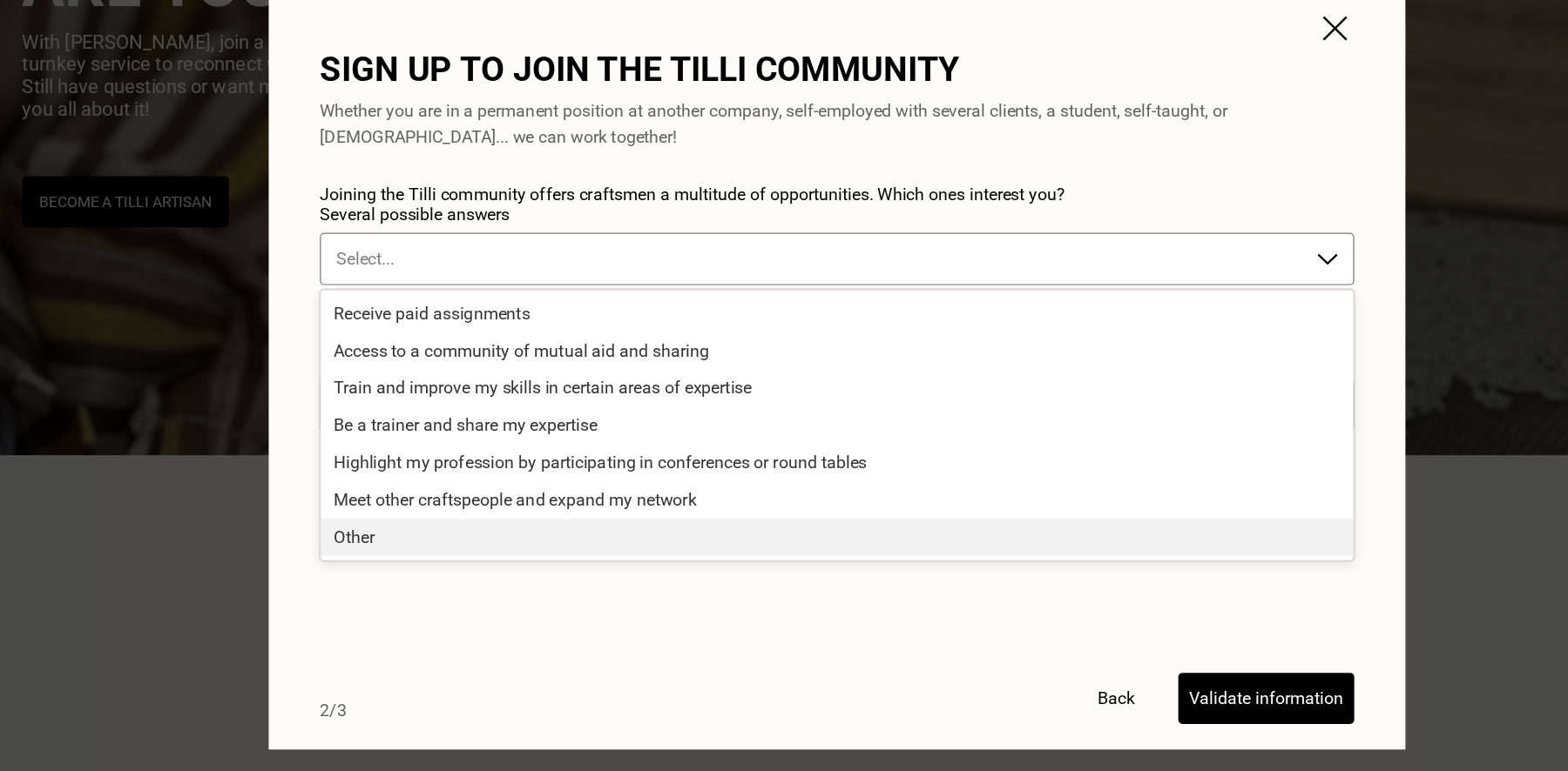
click at [864, 596] on form "Joining the Tilli community offers craftsmen a multitude of opportunities. Whic…" at bounding box center [784, 457] width 845 height 441
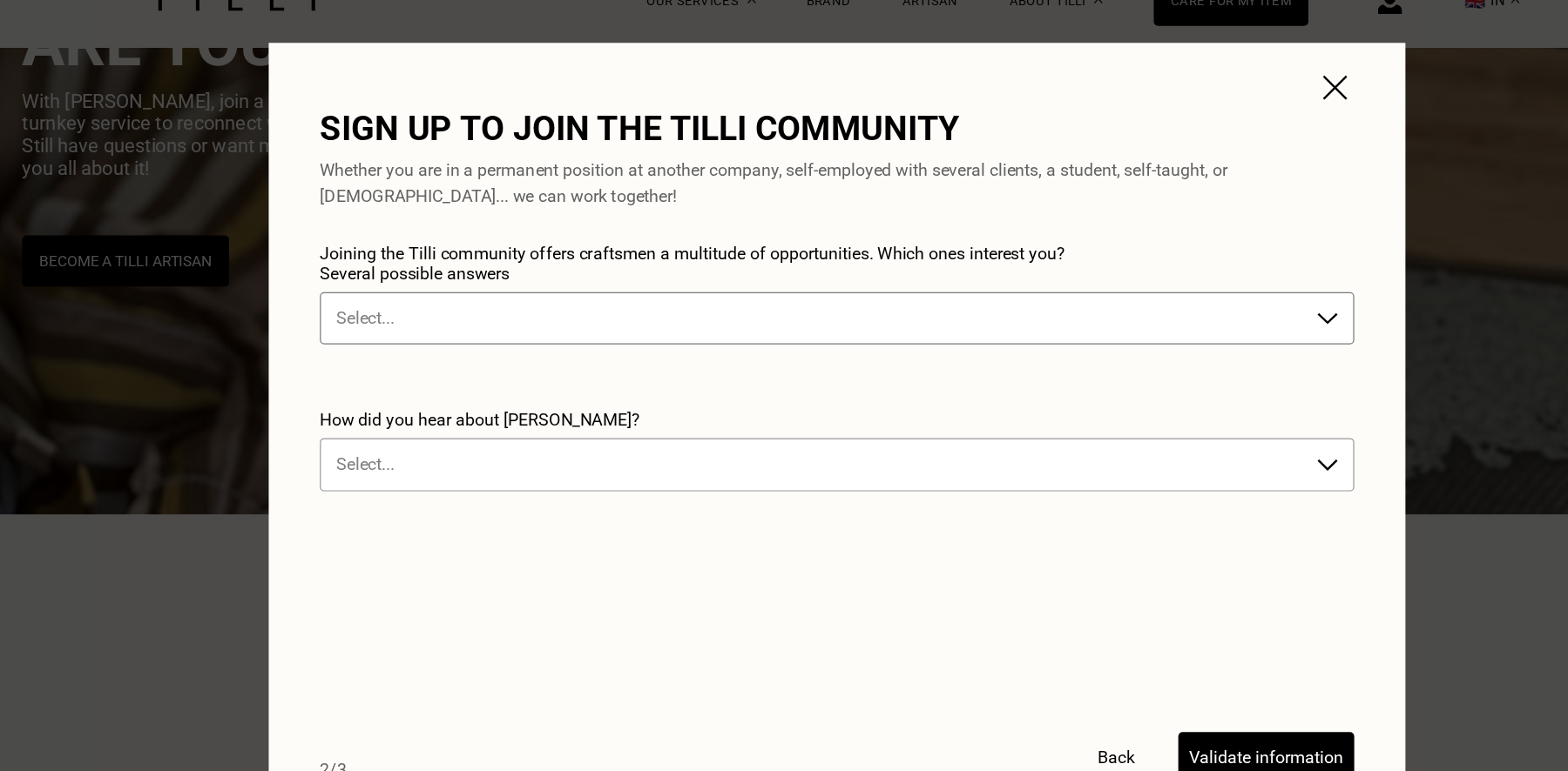
click at [847, 428] on div "Select..." at bounding box center [766, 418] width 802 height 28
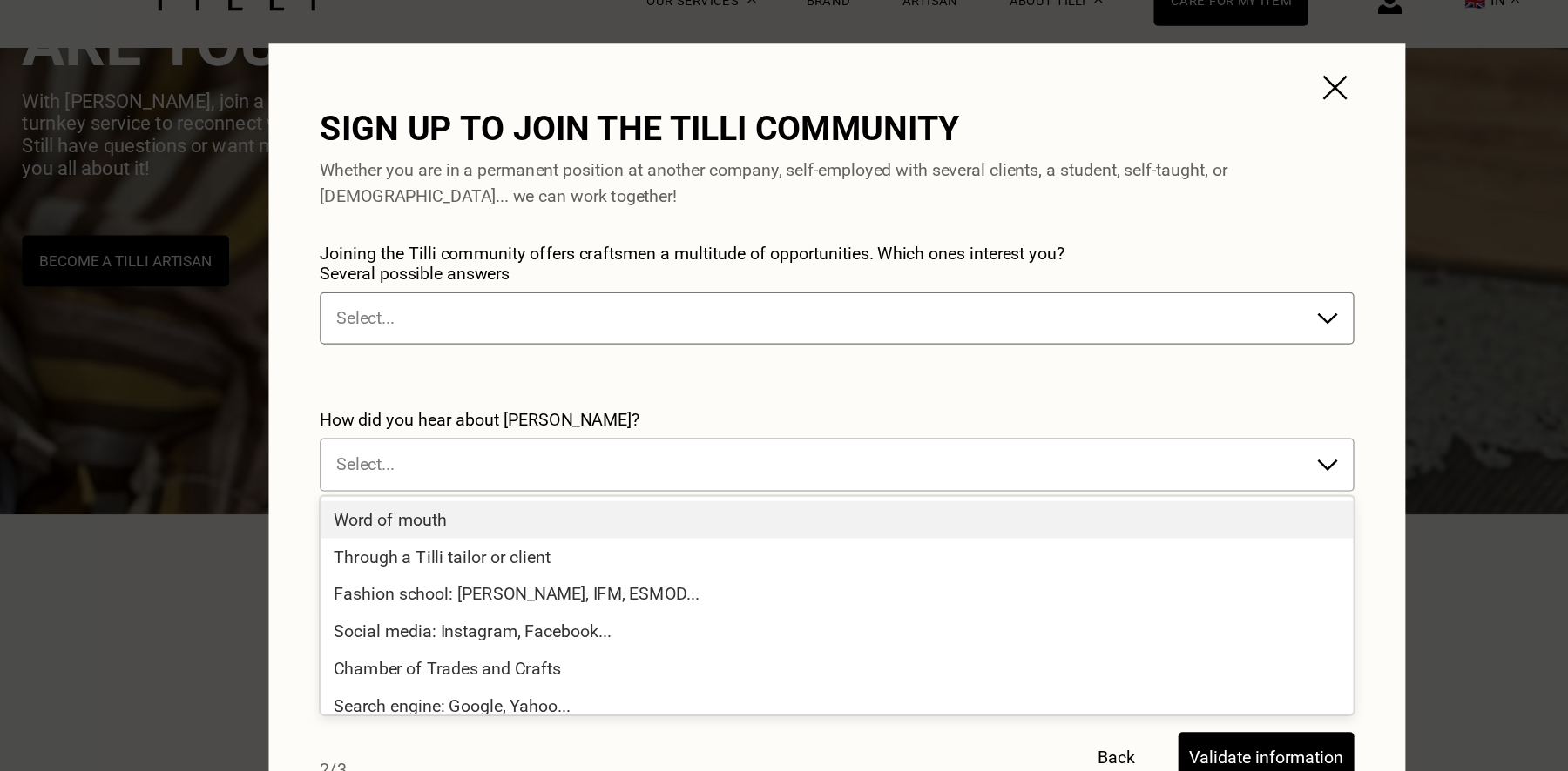
click at [847, 428] on div "Select..." at bounding box center [766, 418] width 802 height 28
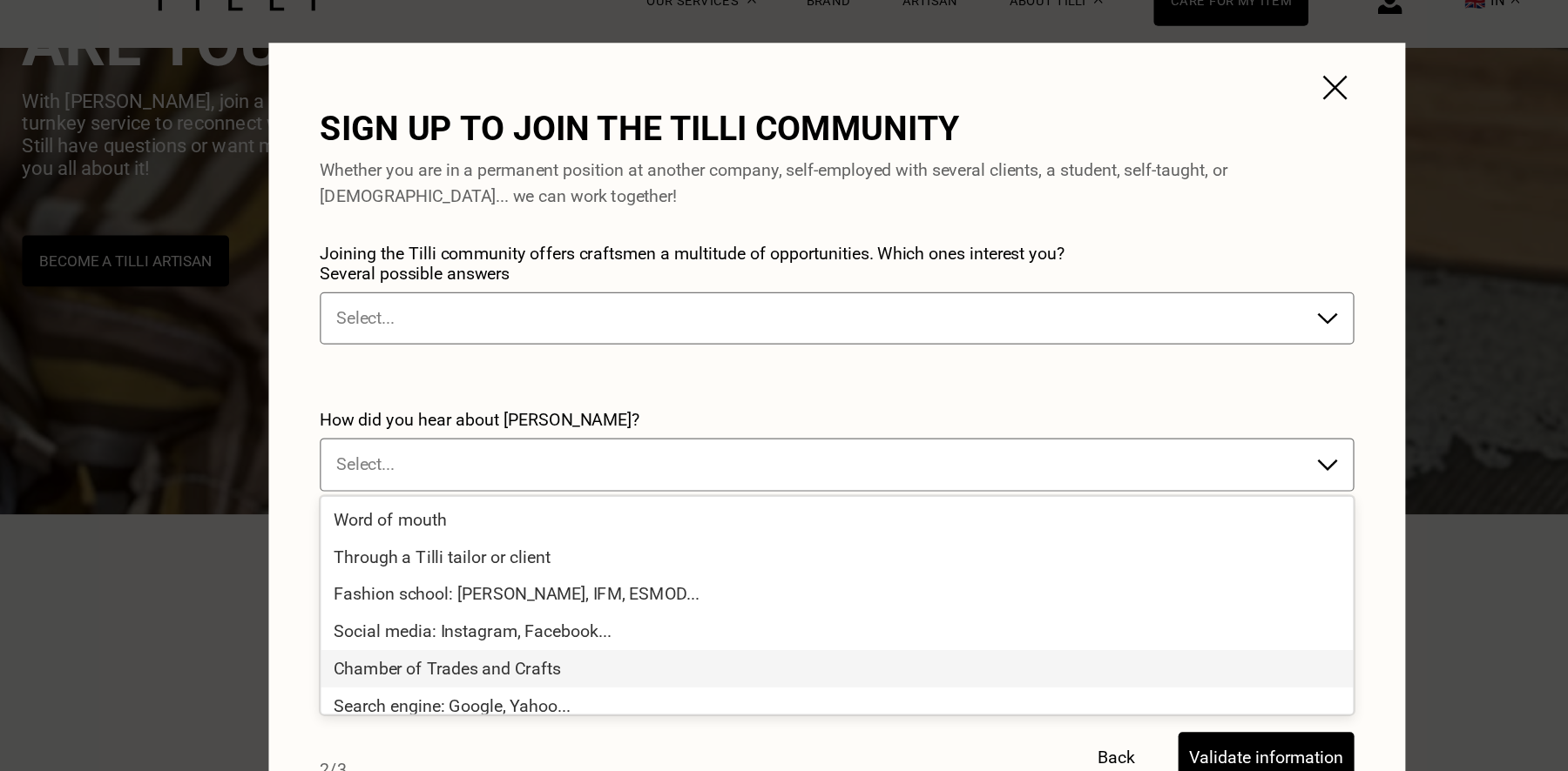
click at [847, 578] on div "Chamber of Trades and Crafts" at bounding box center [784, 584] width 843 height 30
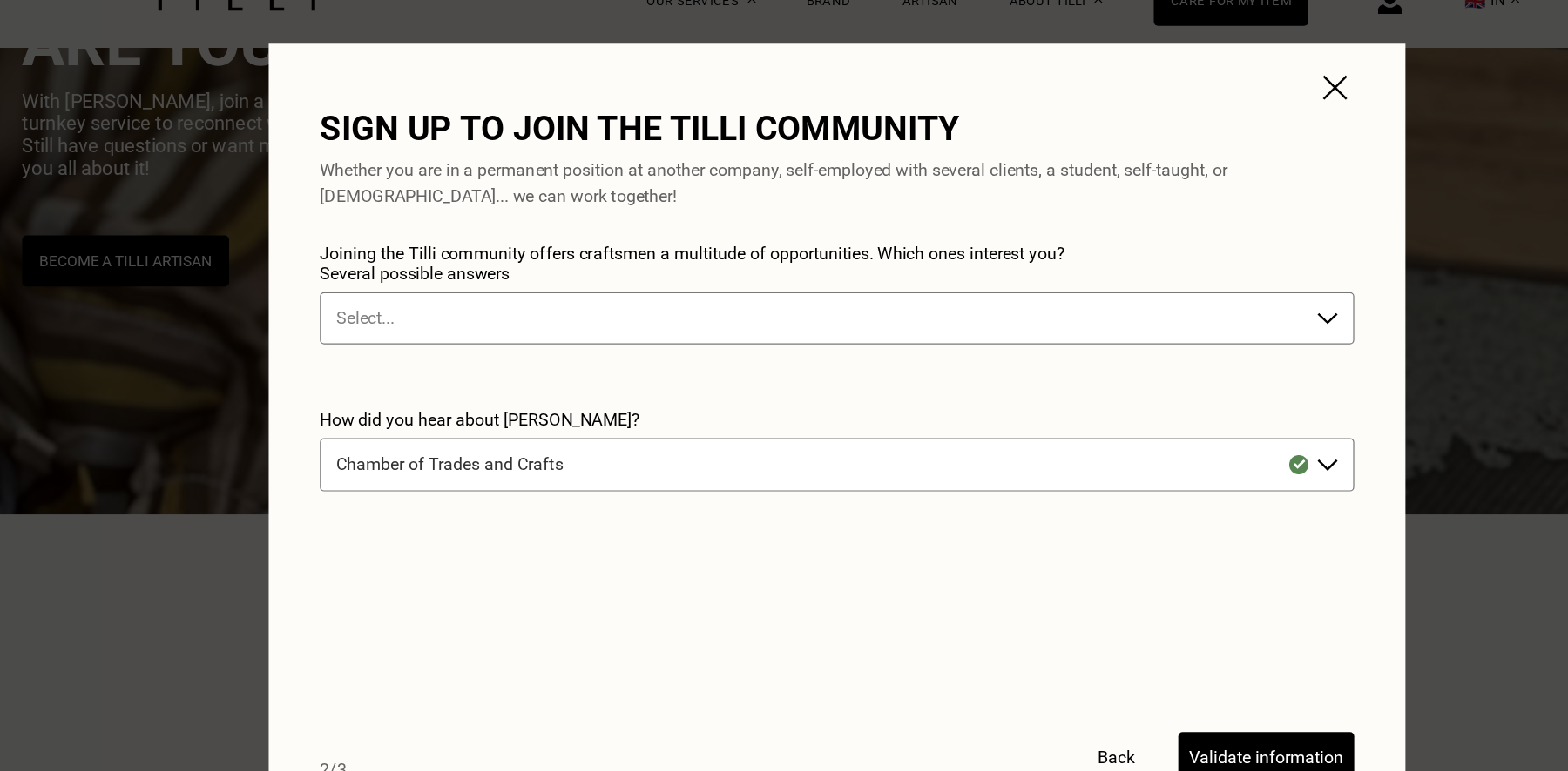
click at [840, 326] on div "Joining the Tilli community offers craftsmen a multitude of opportunities. Whic…" at bounding box center [784, 297] width 845 height 122
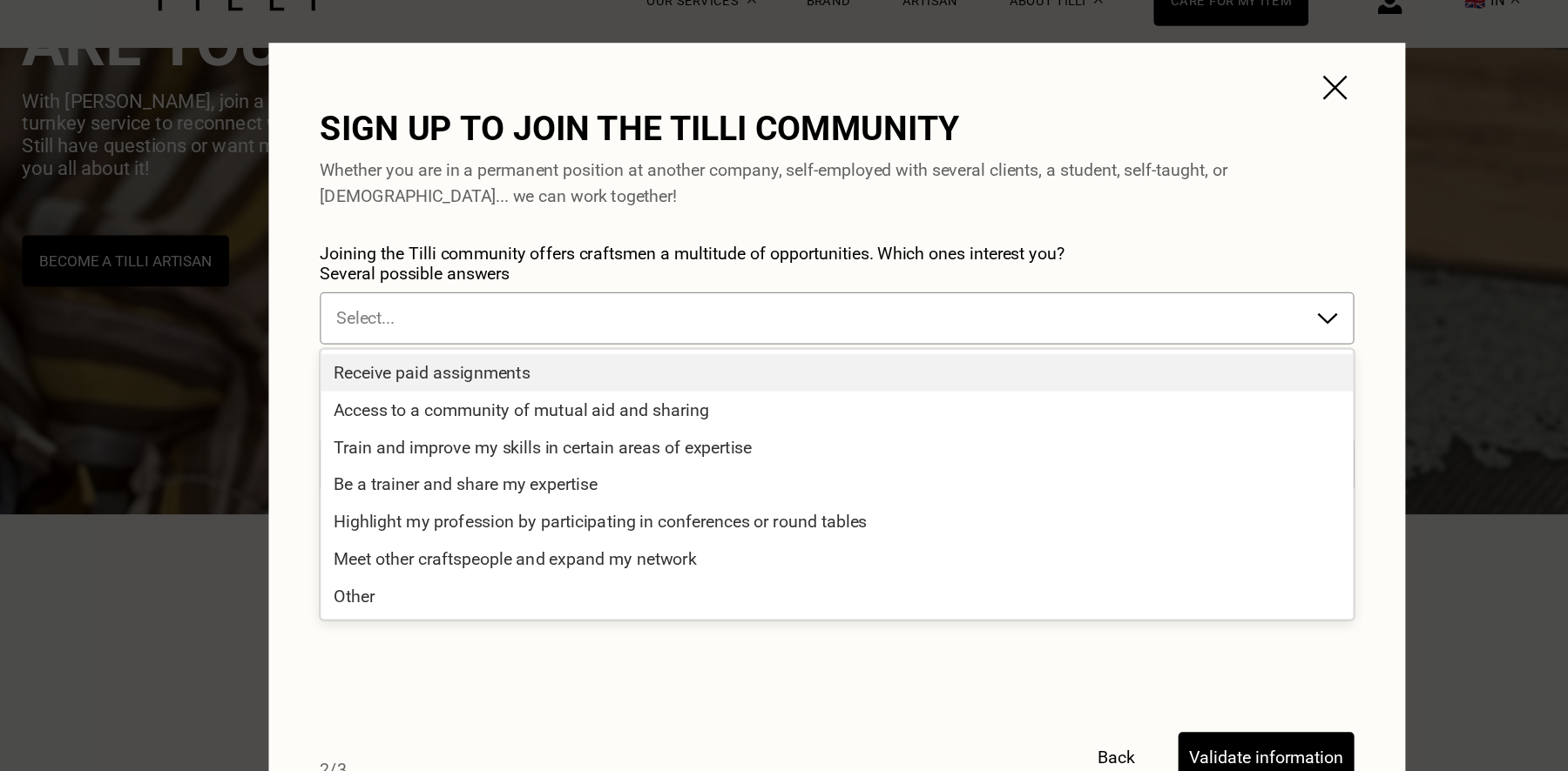
click at [835, 316] on div "Select..." at bounding box center [784, 298] width 845 height 44
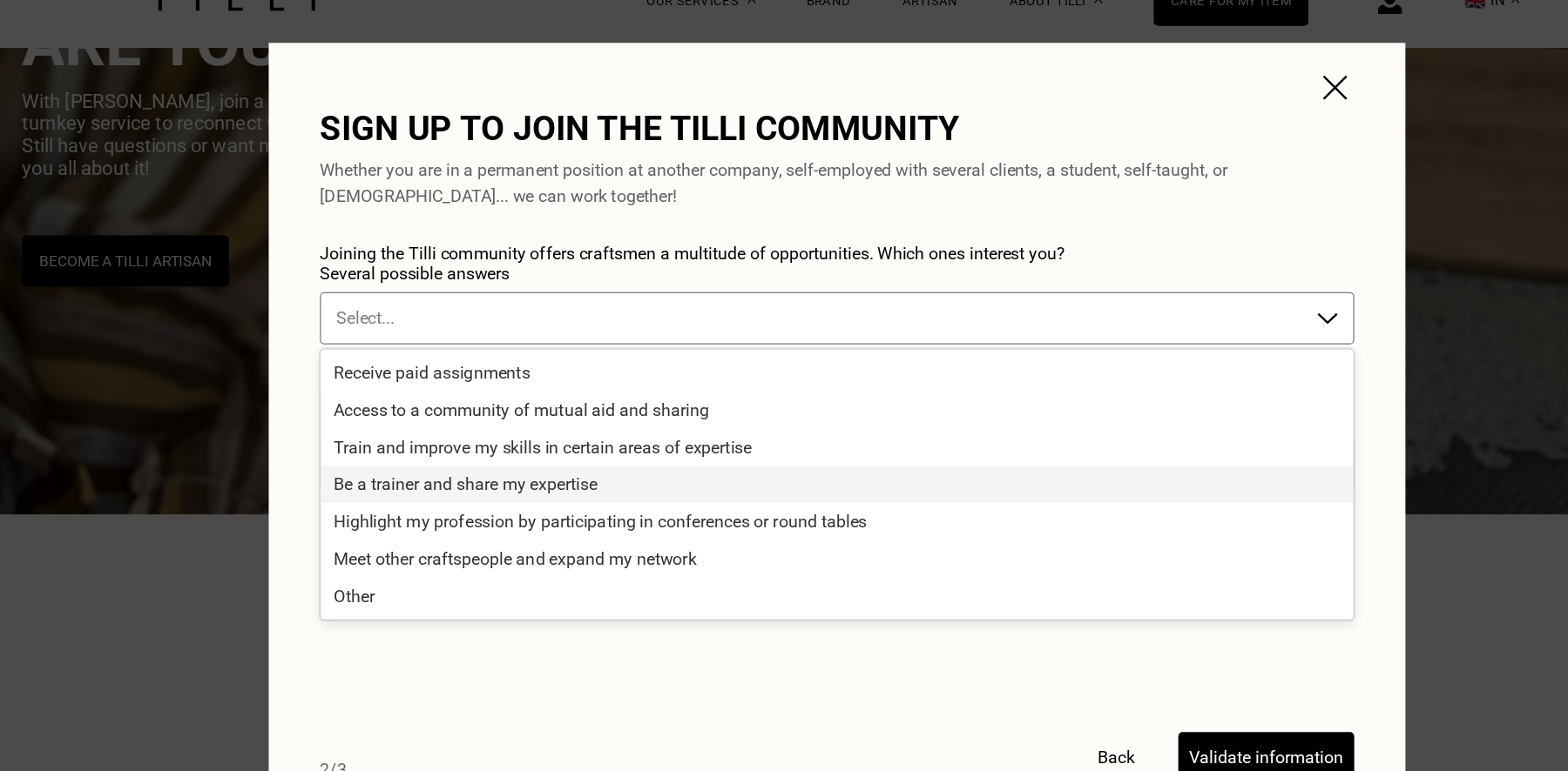
click at [824, 427] on div "Be a trainer and share my expertise" at bounding box center [784, 433] width 843 height 30
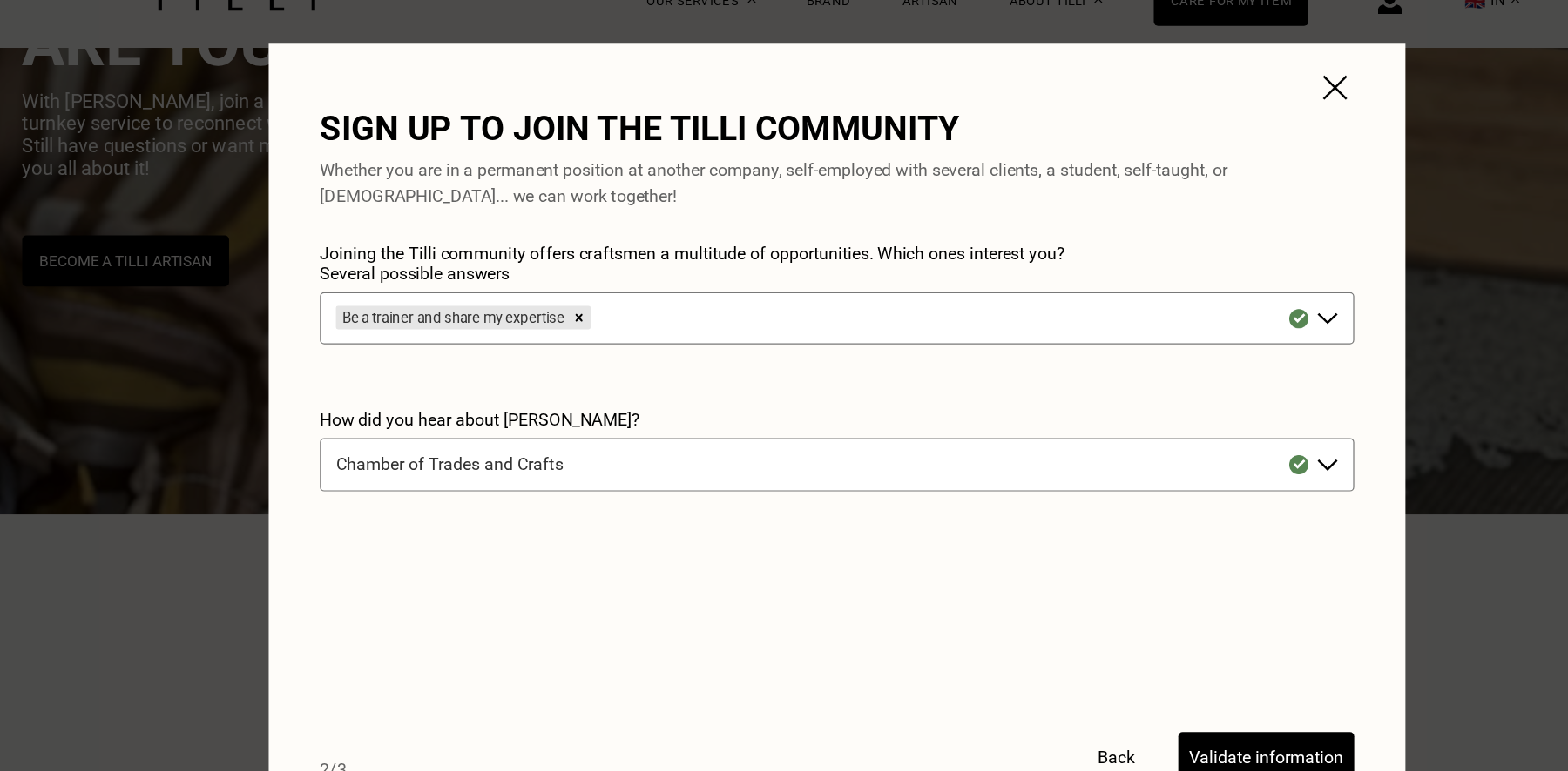
click at [1104, 643] on button "Validate information" at bounding box center [1135, 657] width 144 height 42
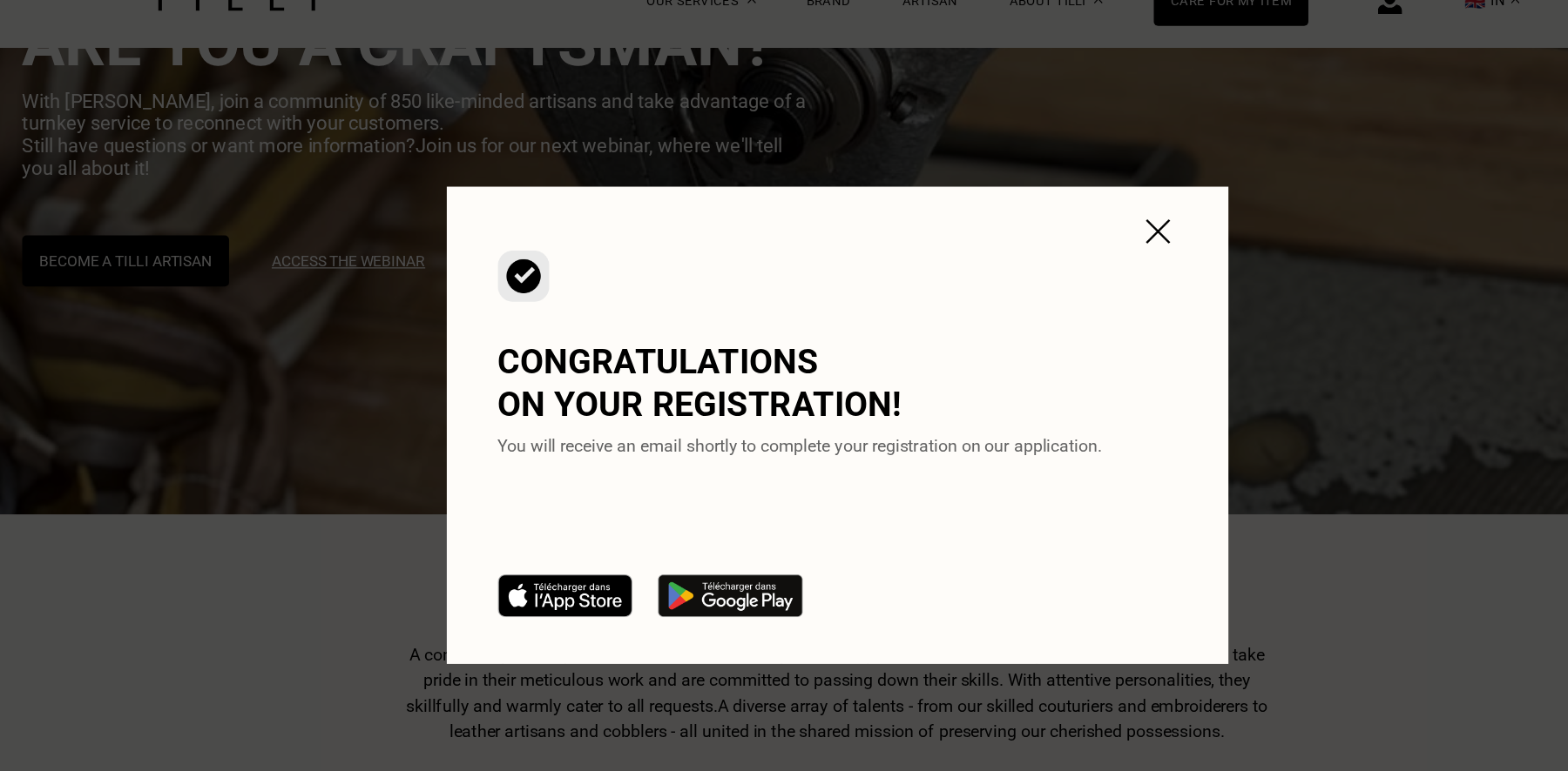
click at [1049, 227] on img at bounding box center [1046, 227] width 31 height 31
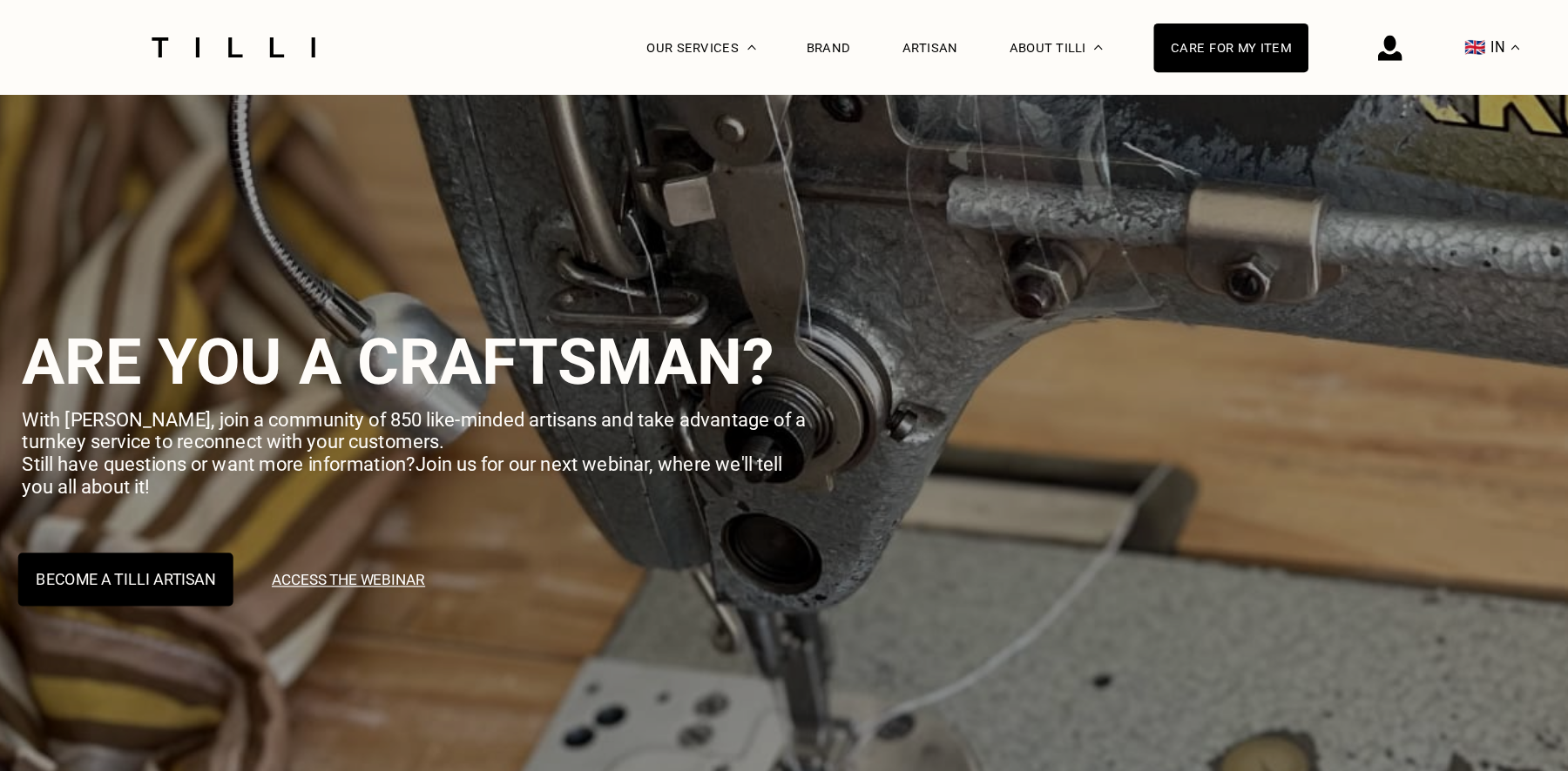
click at [223, 482] on button "Become a Tilli Artisan" at bounding box center [203, 473] width 176 height 44
select select "FR"
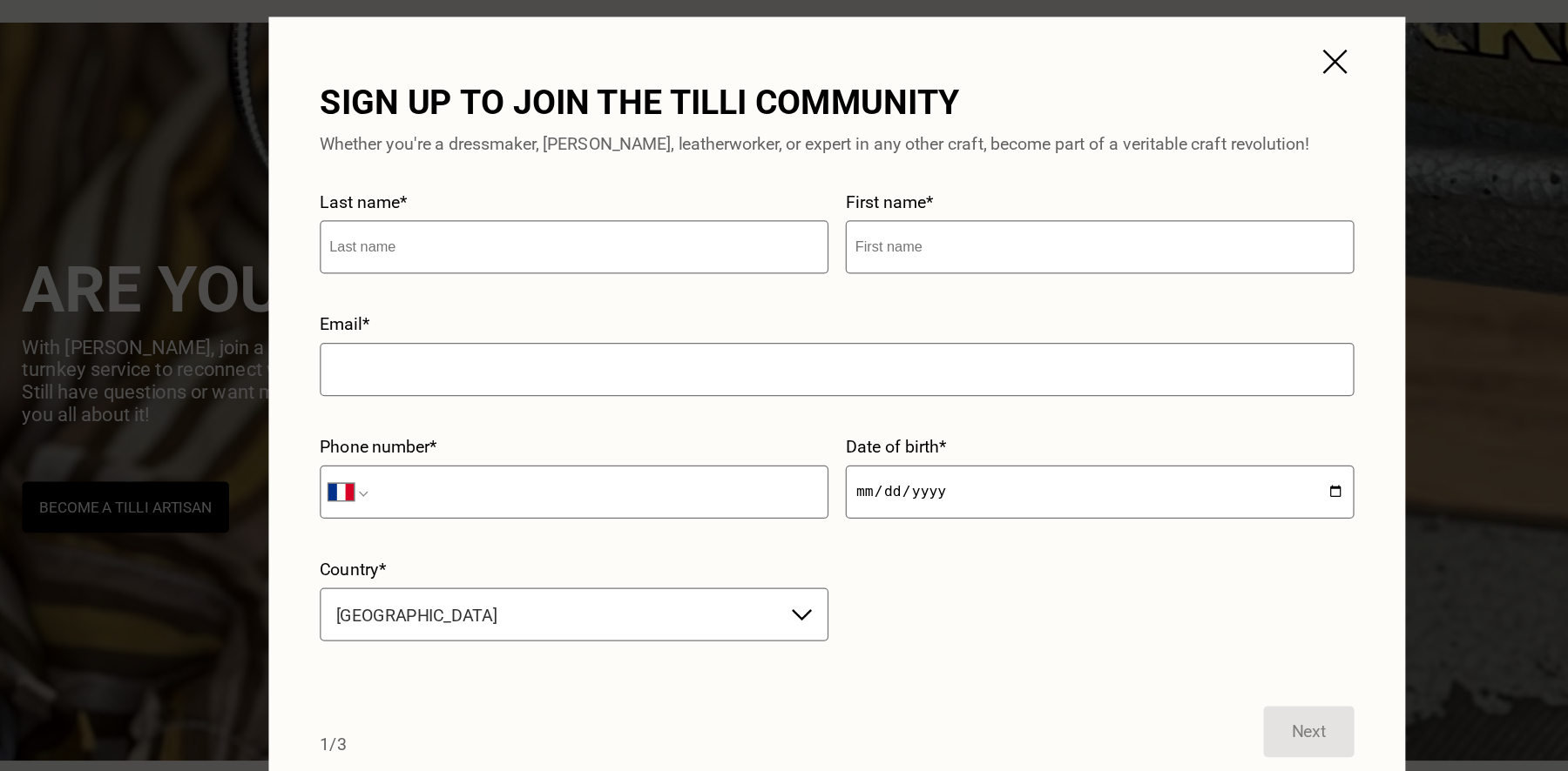
click at [1201, 114] on img at bounding box center [1191, 110] width 31 height 31
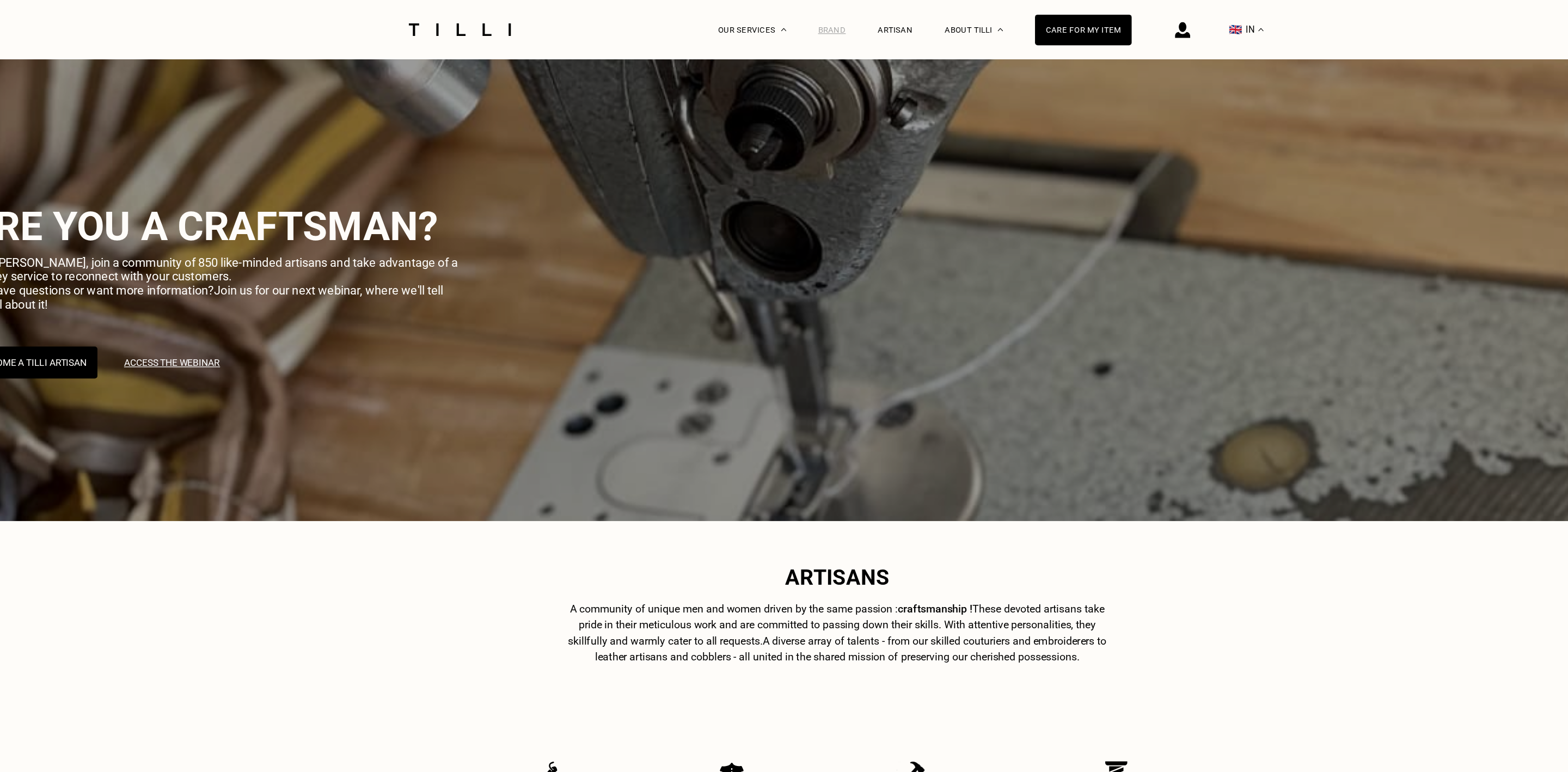
click at [774, 21] on font "Brand" at bounding box center [780, 24] width 23 height 8
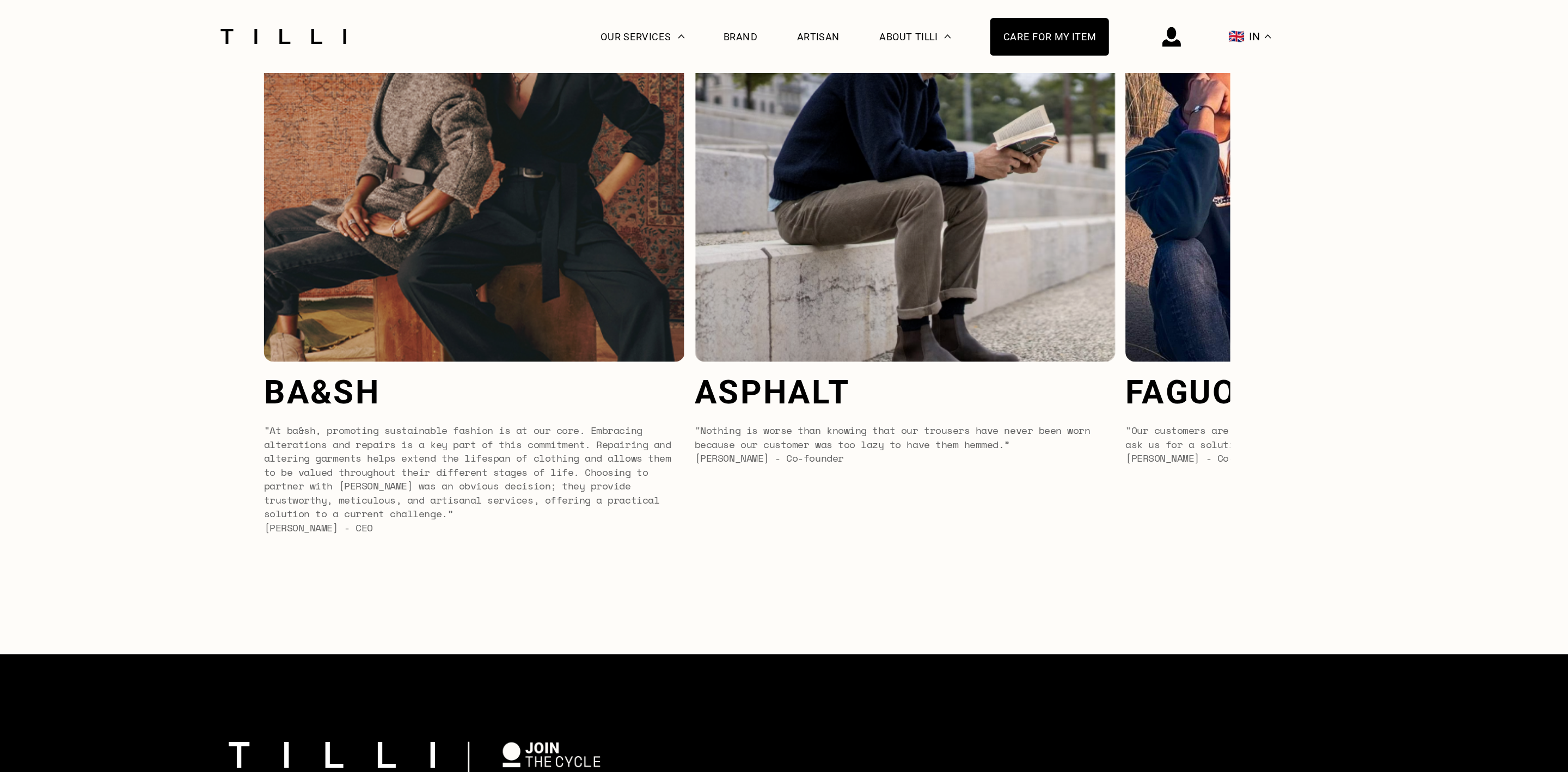
scroll to position [4681, 0]
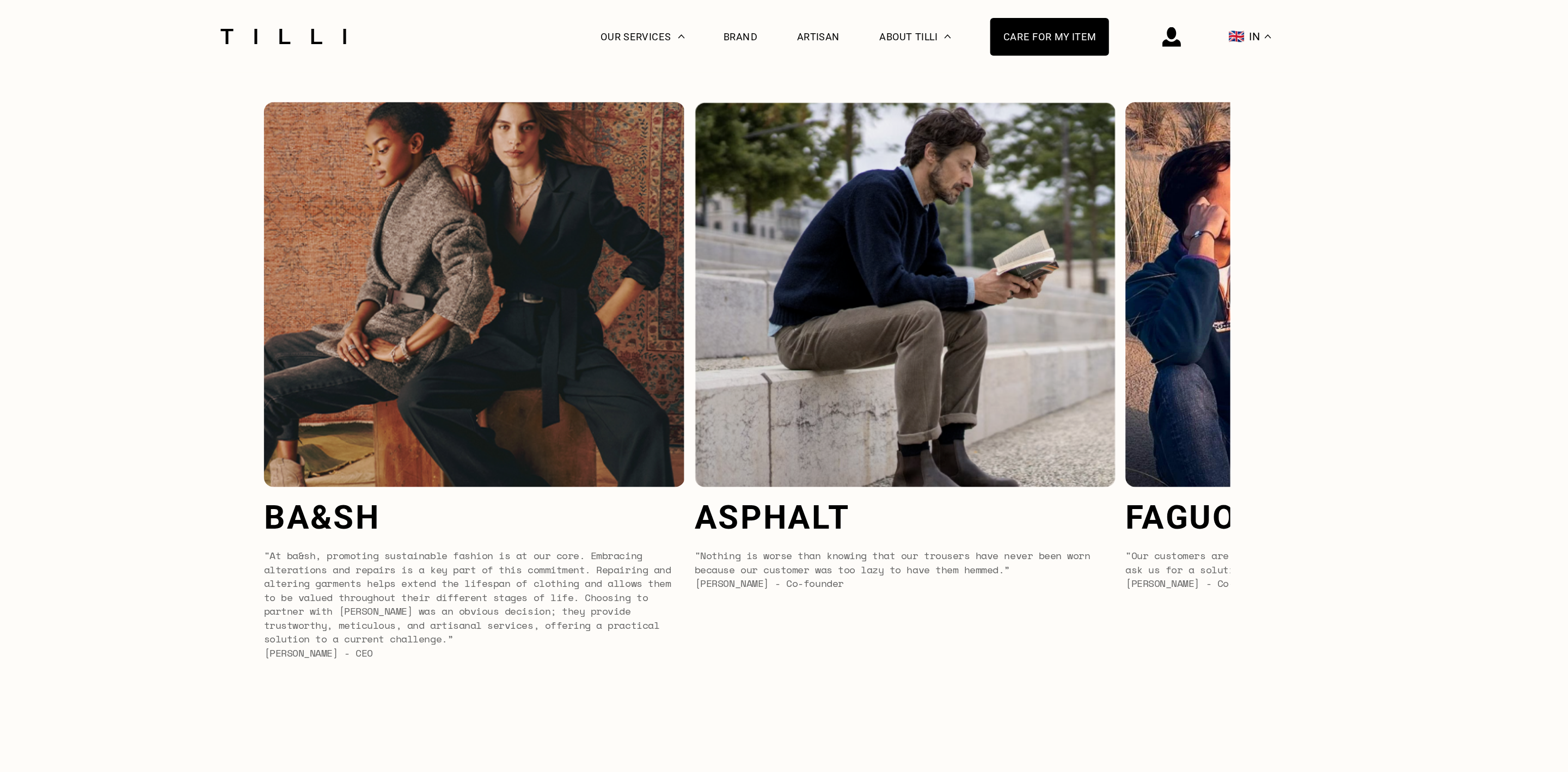
click at [690, 260] on img at bounding box center [603, 196] width 280 height 256
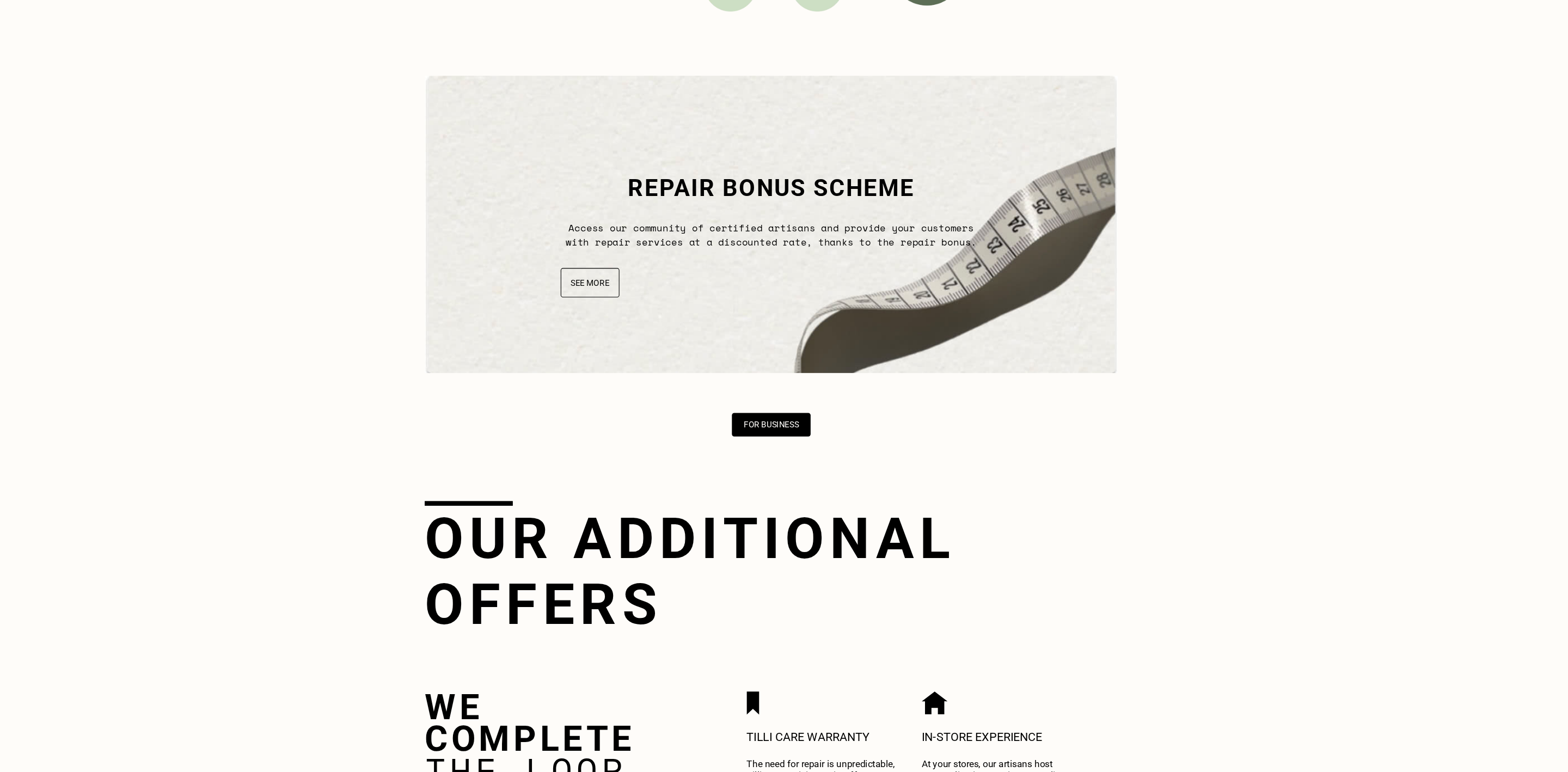
scroll to position [3886, 0]
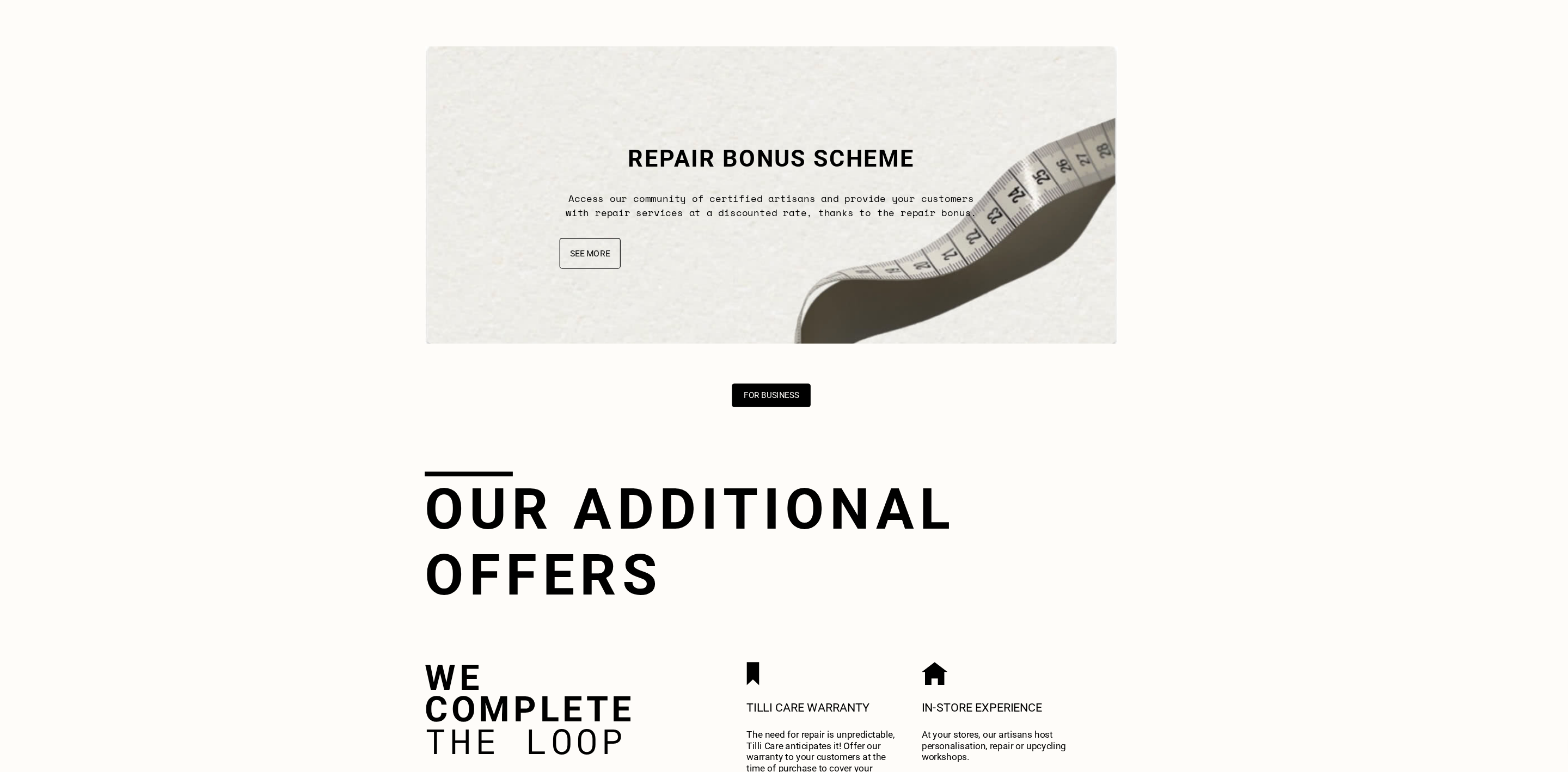
click at [620, 286] on button "See more" at bounding box center [616, 290] width 57 height 29
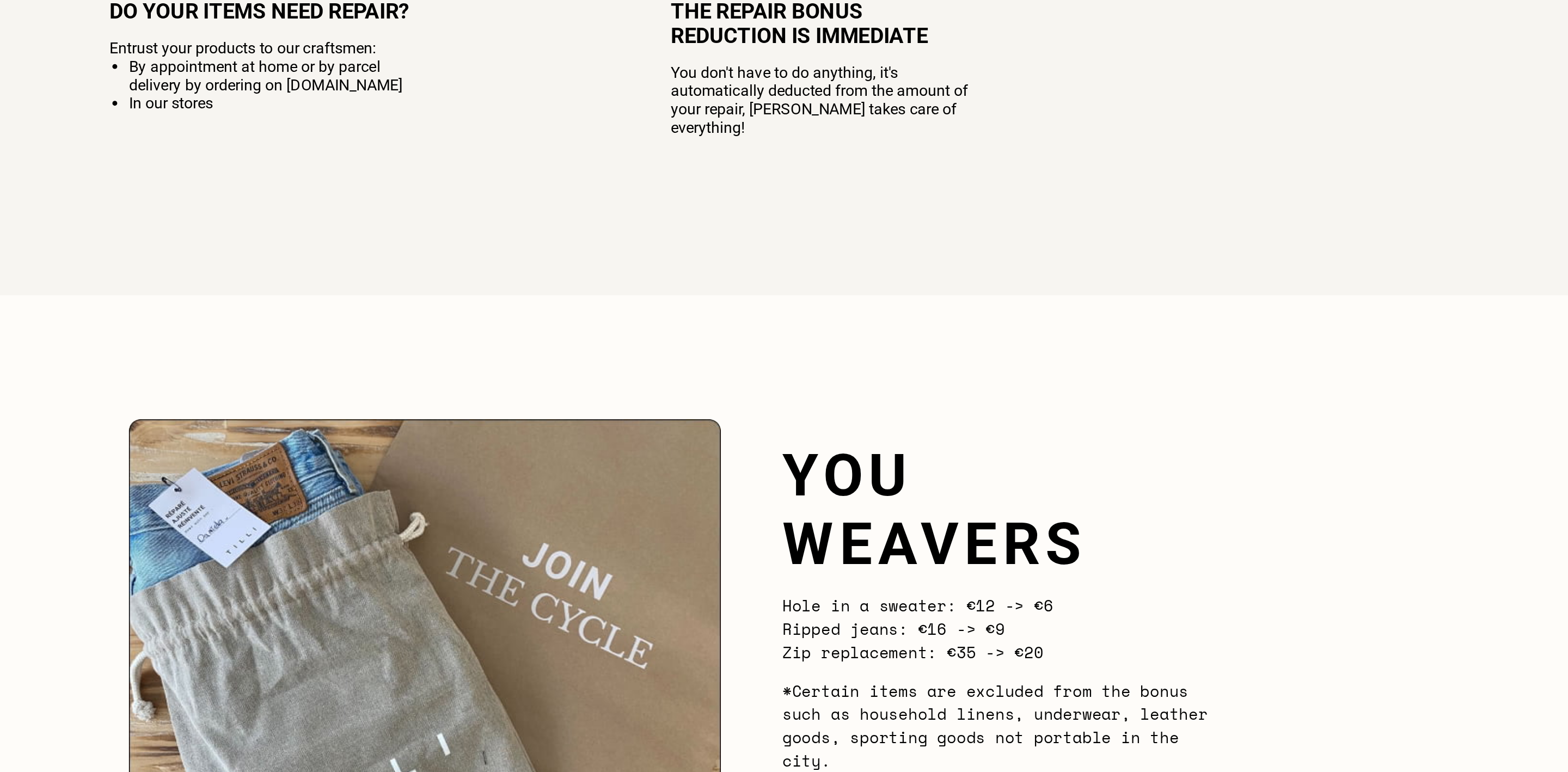
scroll to position [913, 0]
